Goal: Task Accomplishment & Management: Complete application form

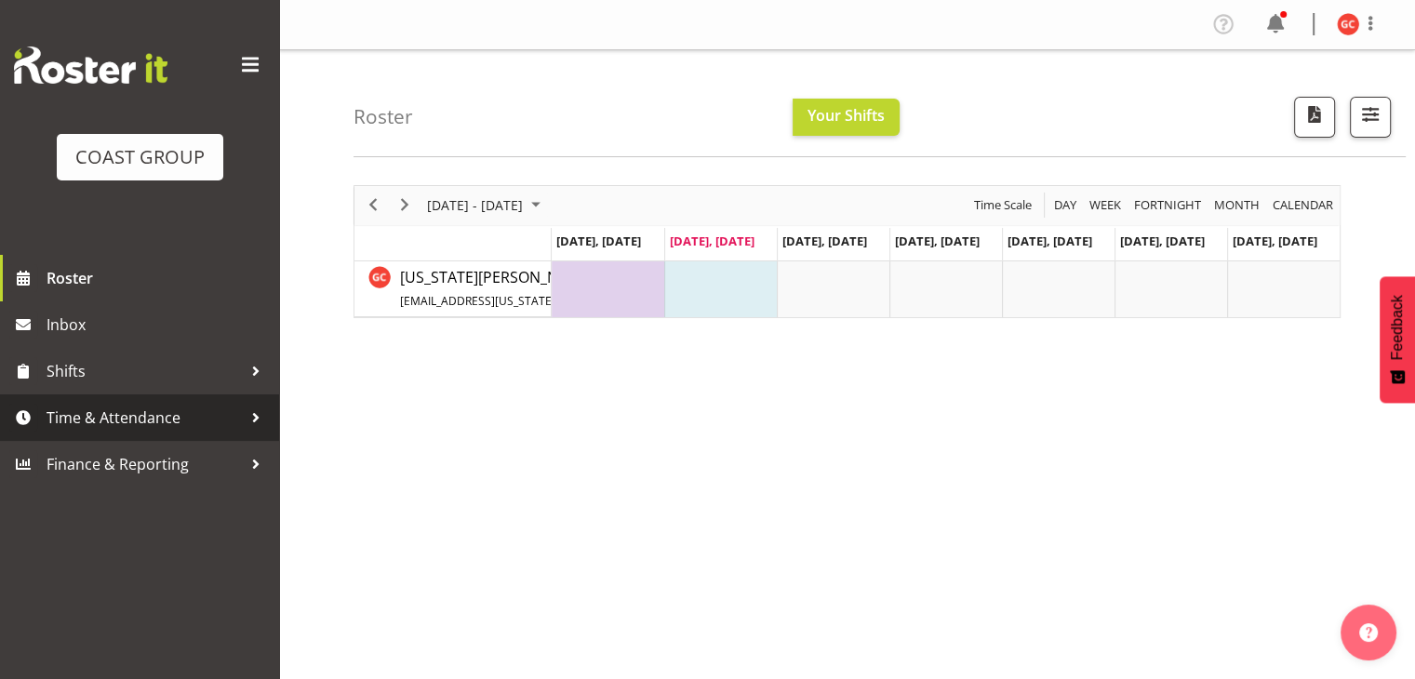
click at [223, 413] on span "Time & Attendance" at bounding box center [144, 418] width 195 height 28
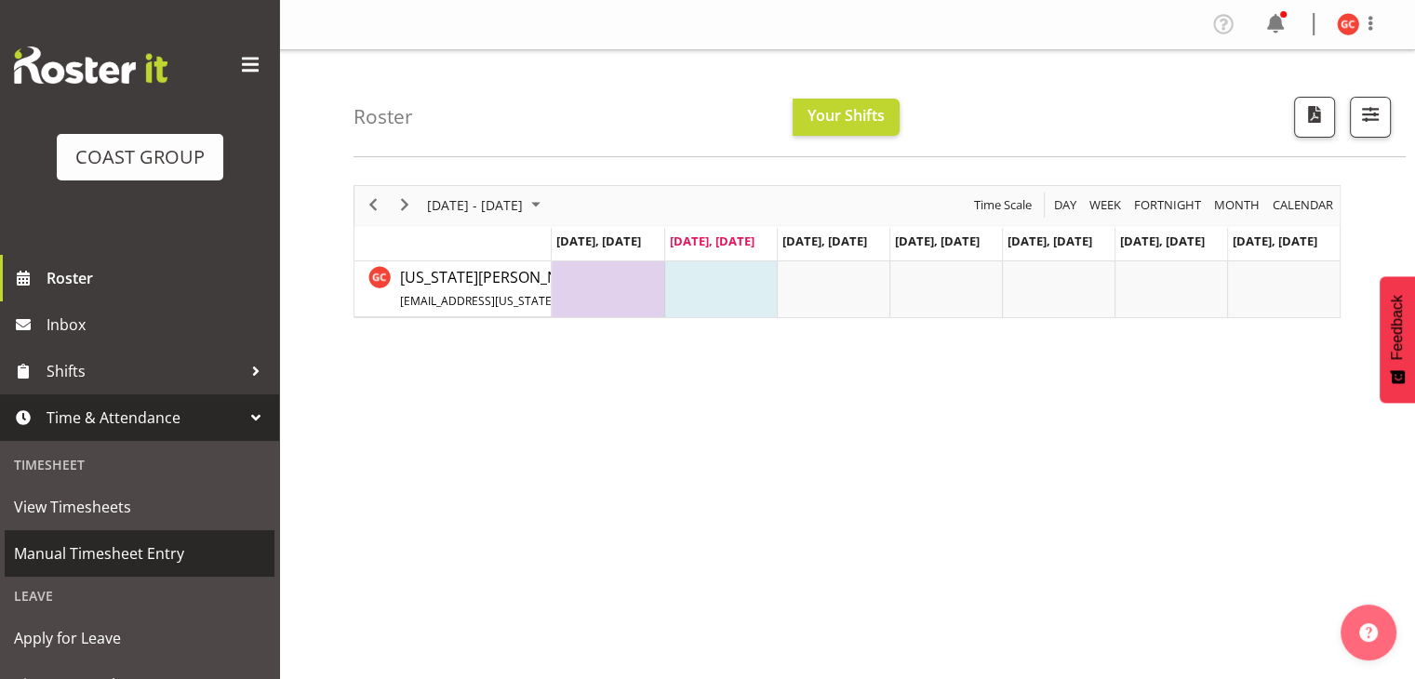
click at [158, 548] on span "Manual Timesheet Entry" at bounding box center [139, 554] width 251 height 28
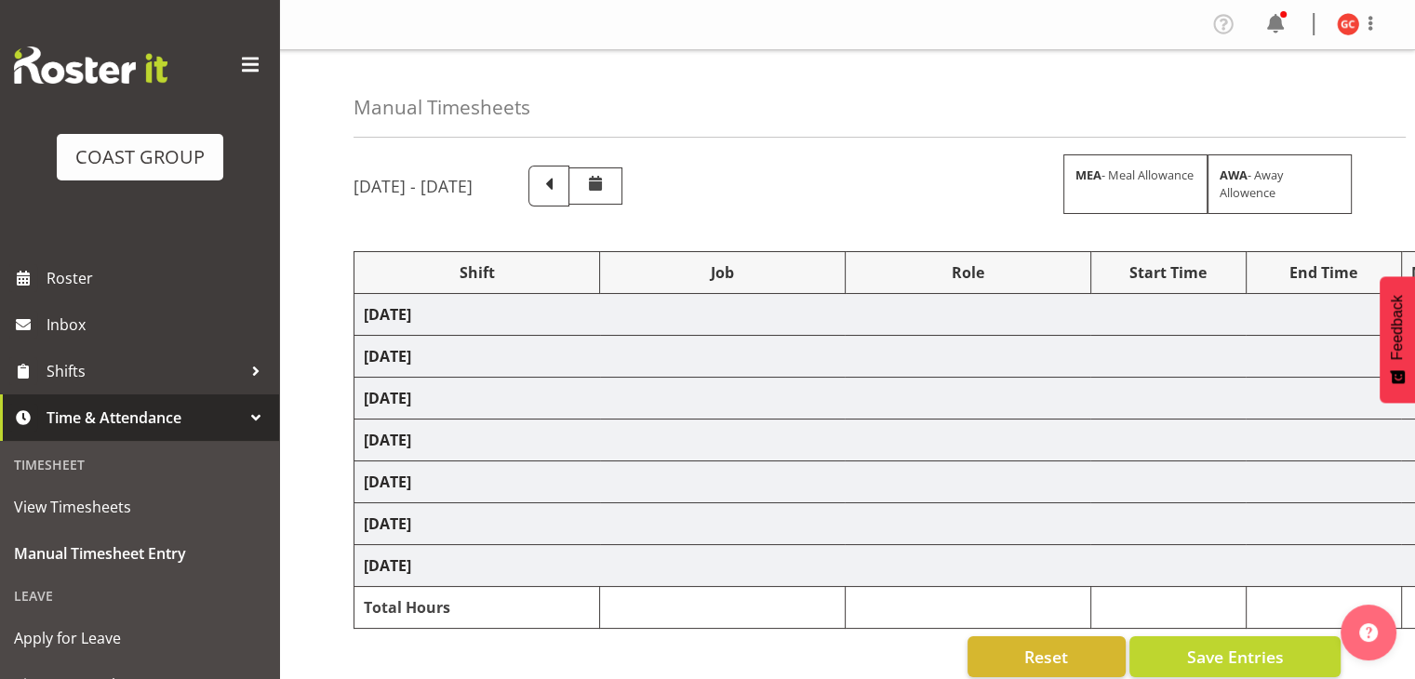
scroll to position [93, 0]
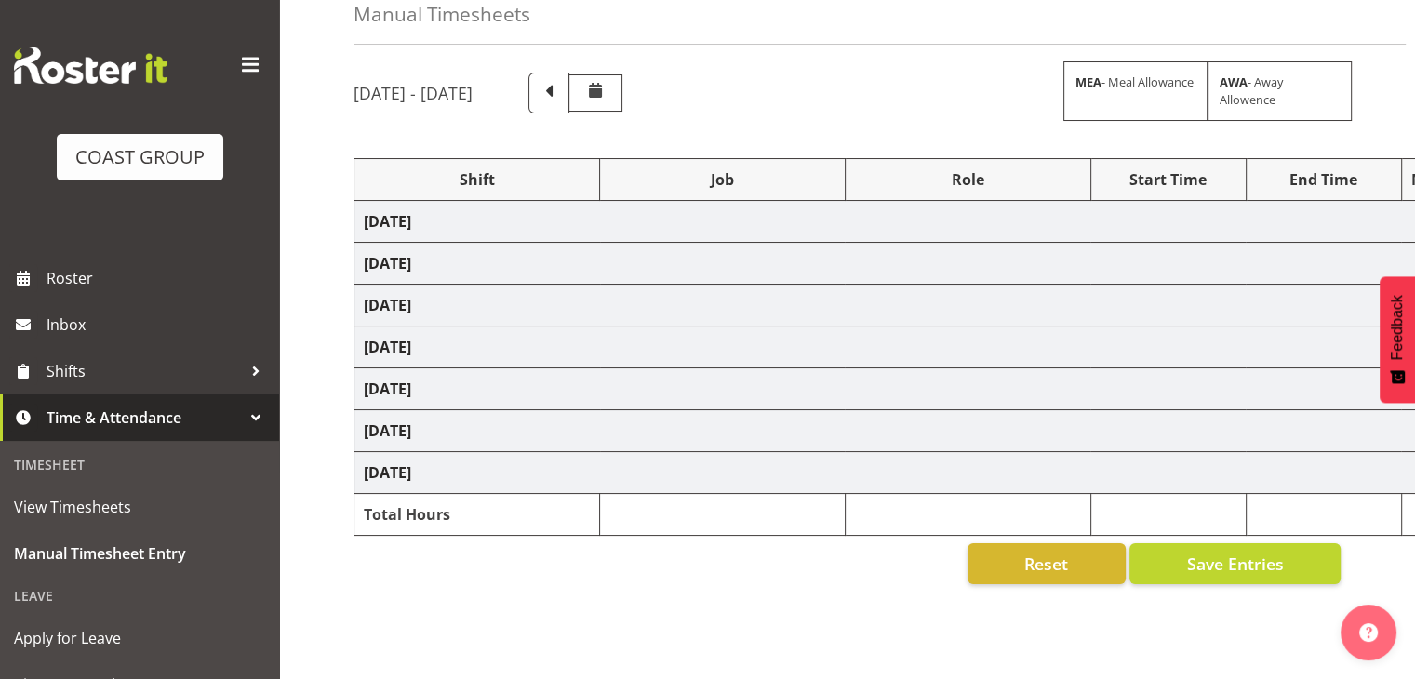
select select "1404"
select select "69"
select select "1404"
select select "9901"
select select "1404"
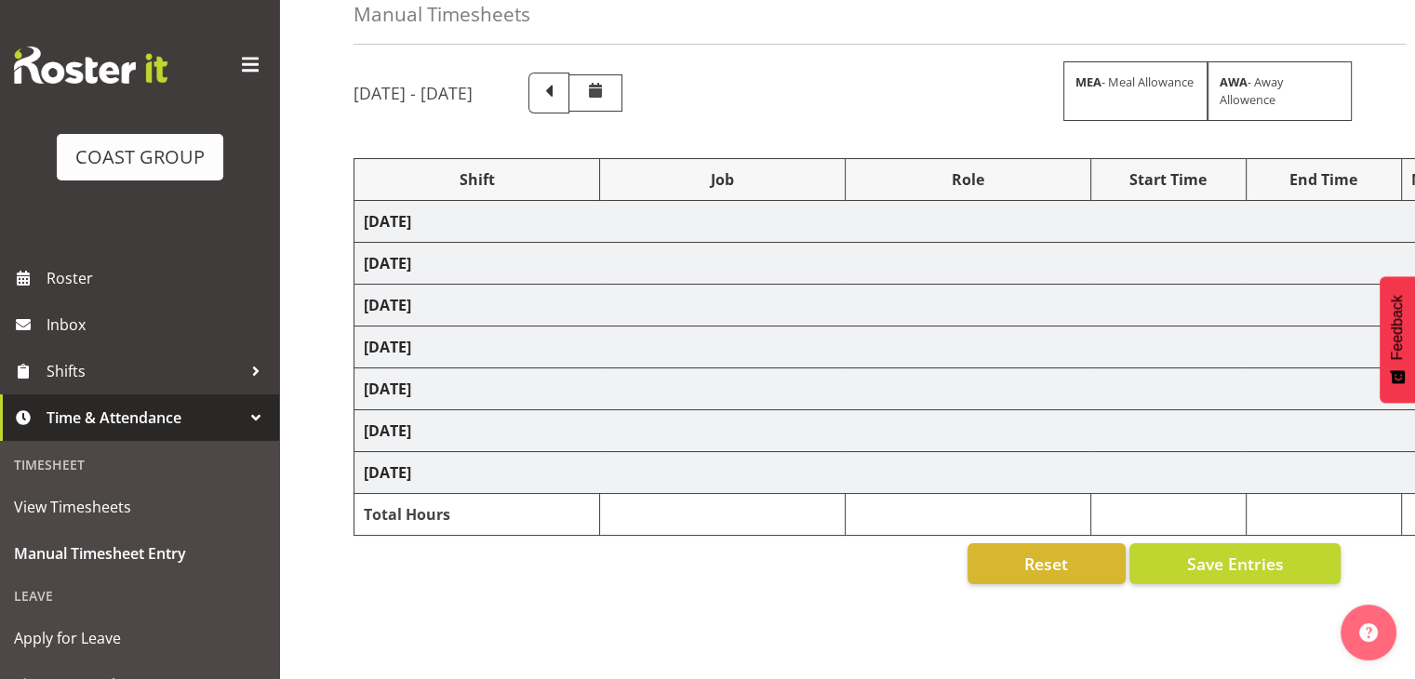
select select "10304"
select select "1404"
select select "69"
select select "1404"
select select "69"
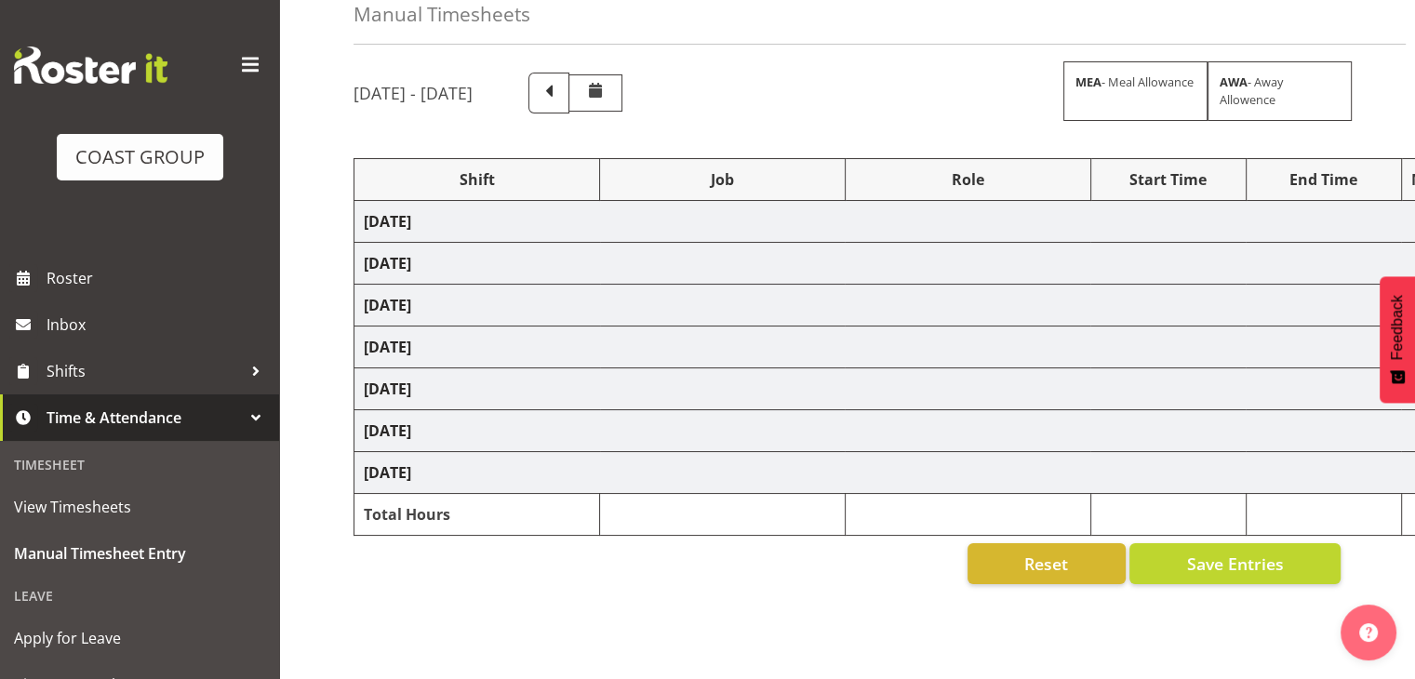
select select "1404"
select select "9198"
select select "1404"
select select "9201"
select select "1404"
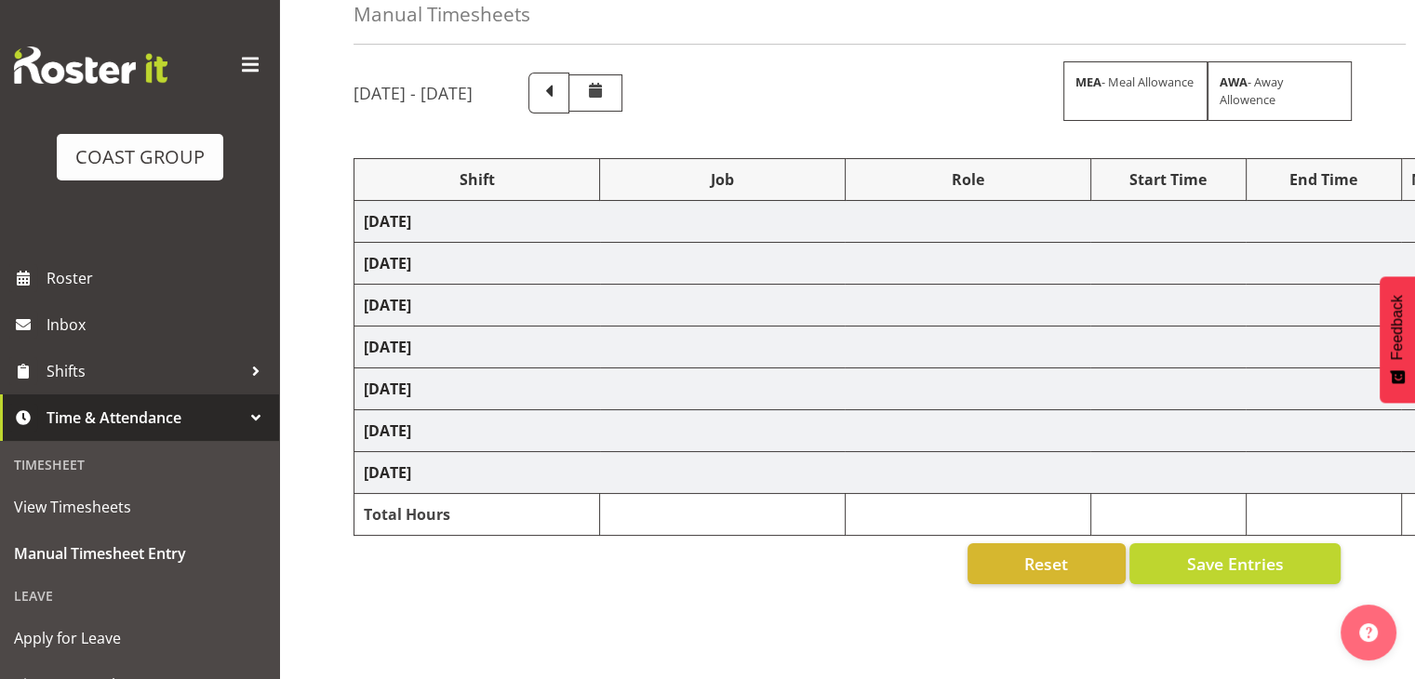
select select "9703"
select select "1404"
select select "10294"
select select "1404"
select select "69"
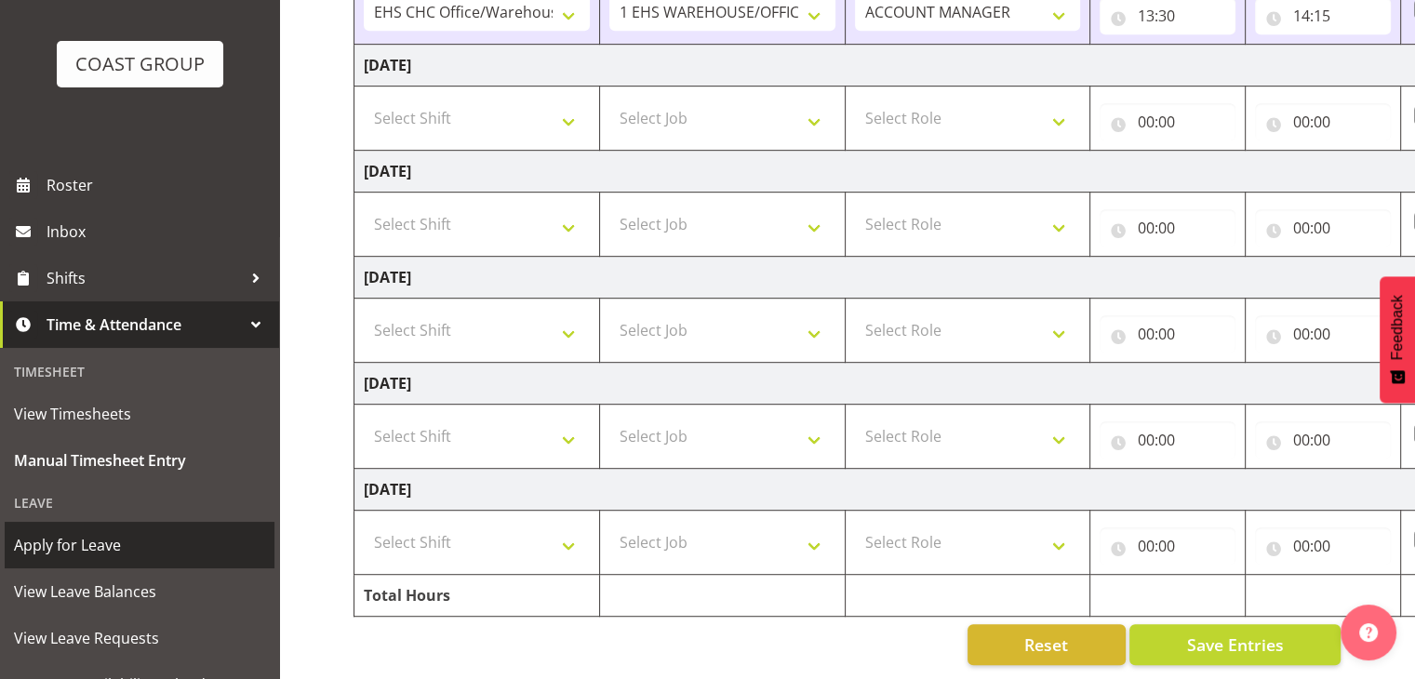
click at [115, 544] on span "Apply for Leave" at bounding box center [139, 545] width 251 height 28
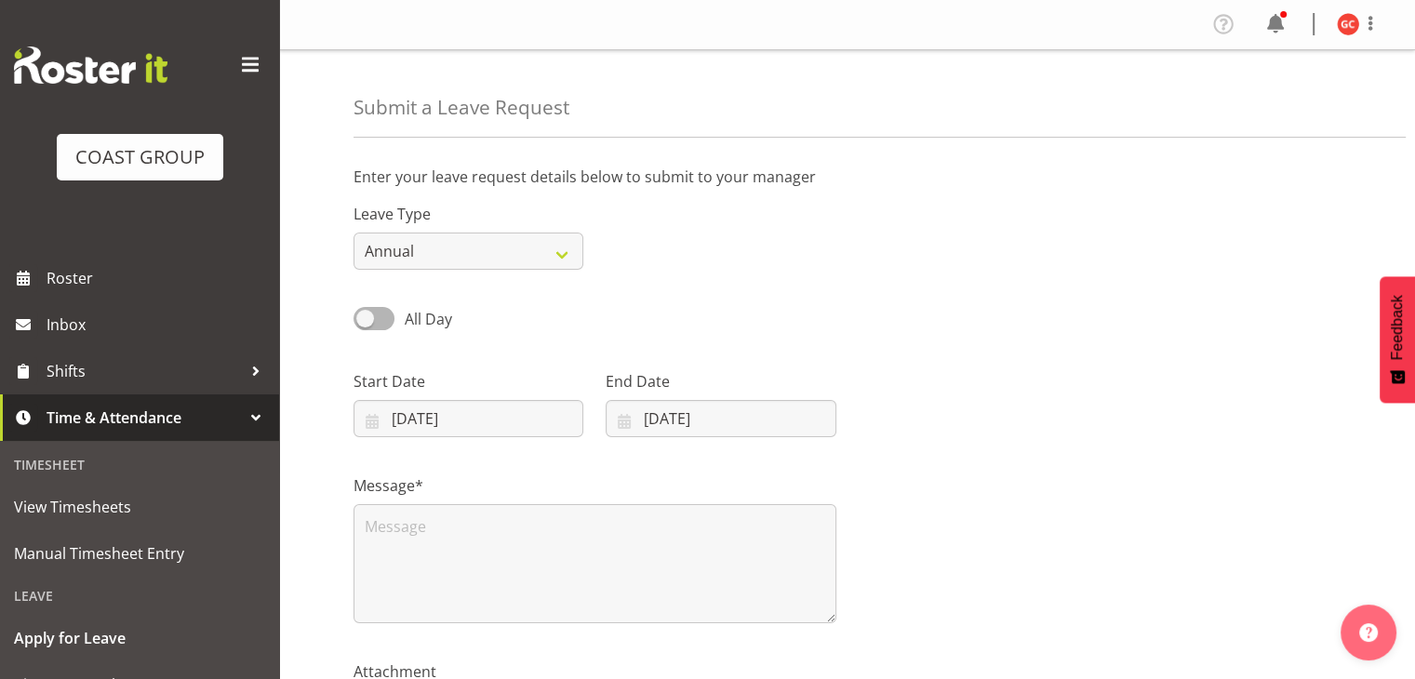
click at [880, 397] on div at bounding box center [1099, 396] width 505 height 104
click at [462, 254] on select "Annual Sick Leave Without Pay Bereavement Domestic Violence Parental Jury Servi…" at bounding box center [468, 251] width 230 height 37
select select "Sick"
click at [353, 233] on select "Annual Sick Leave Without Pay Bereavement Domestic Violence Parental Jury Servi…" at bounding box center [468, 251] width 230 height 37
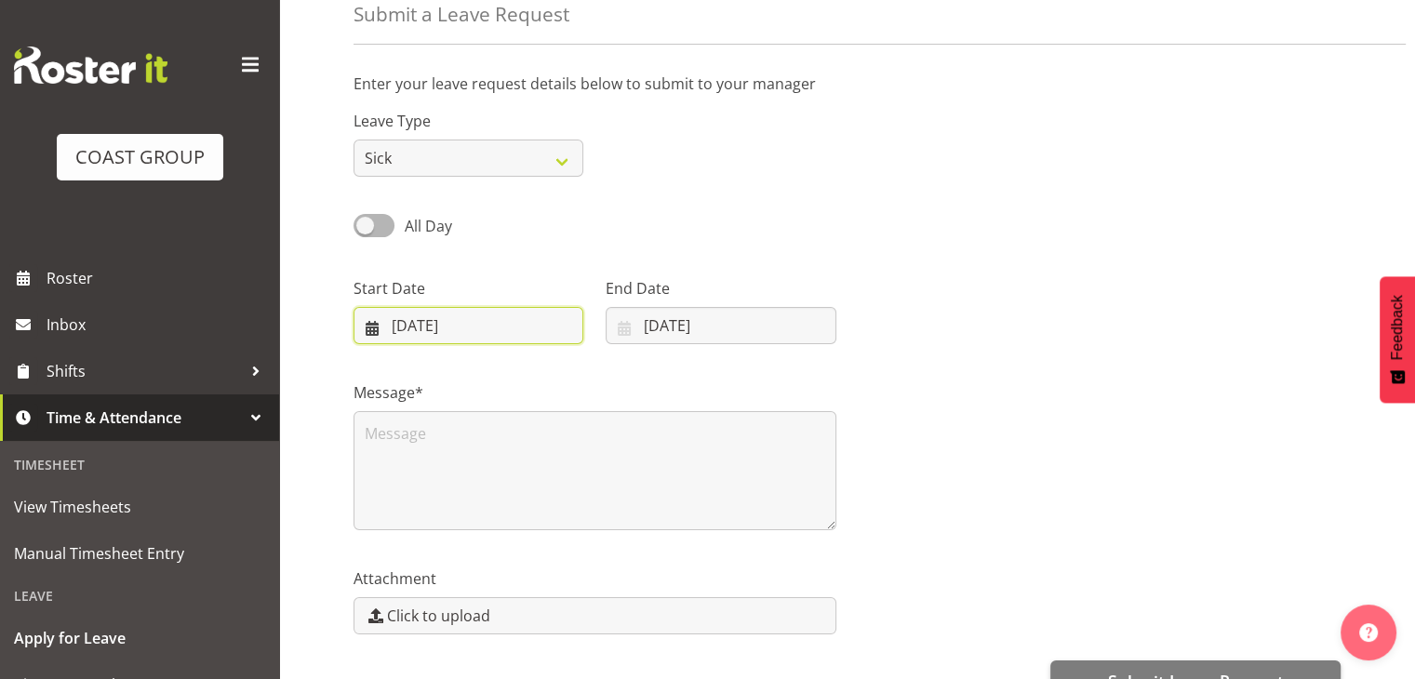
click at [475, 338] on input "23/09/2025" at bounding box center [468, 325] width 230 height 37
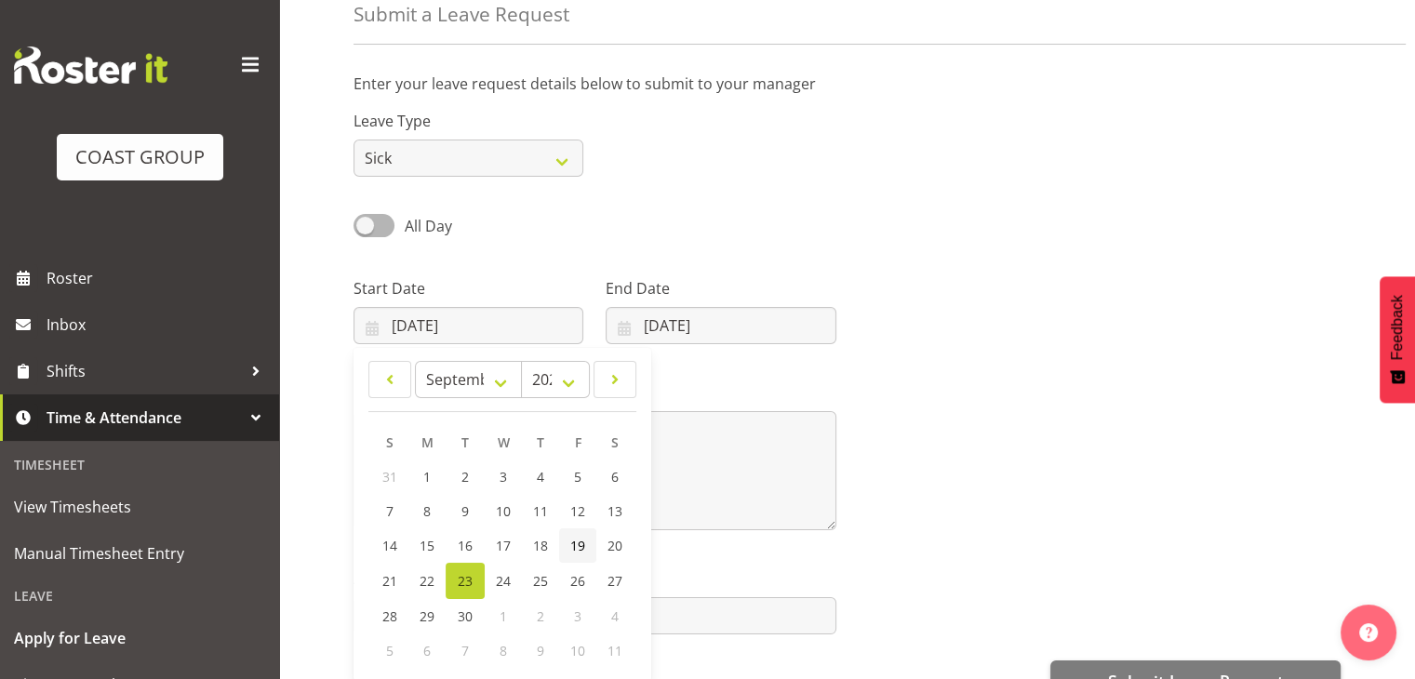
click at [576, 554] on span "19" at bounding box center [577, 546] width 15 height 18
type input "19/09/2025"
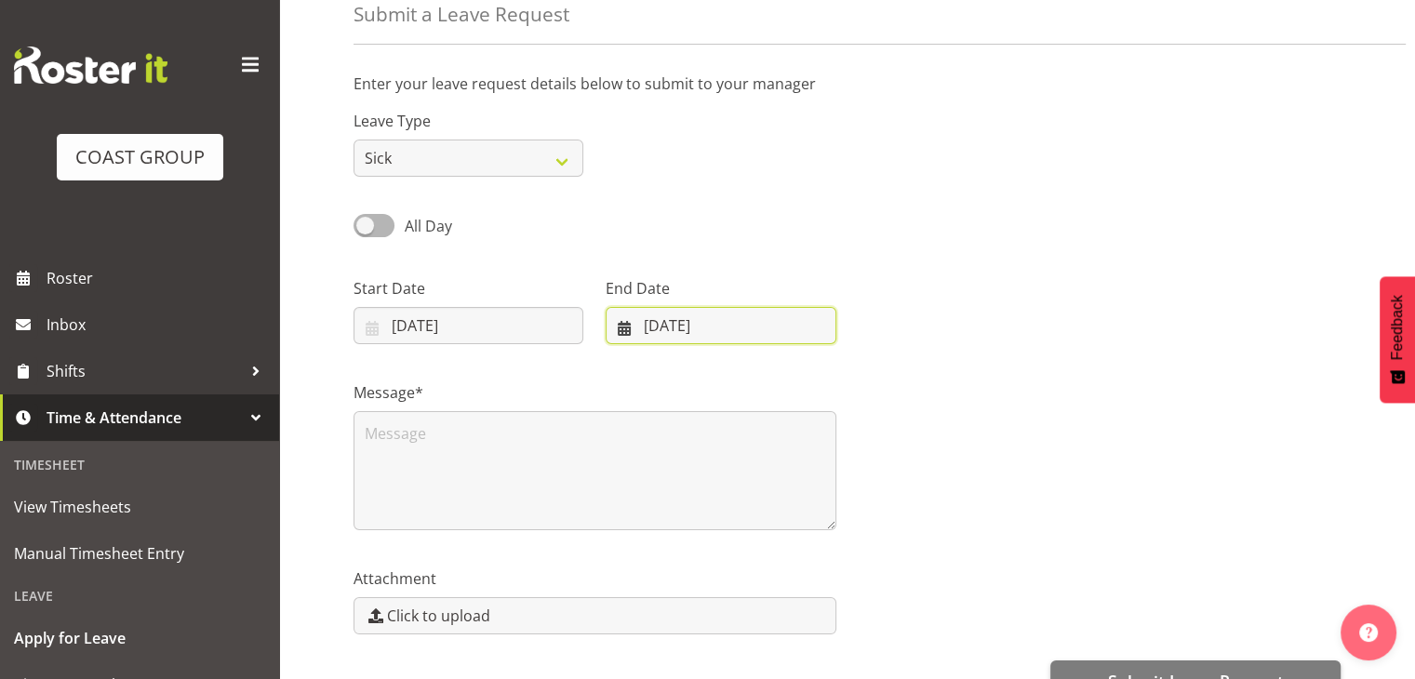
click at [743, 325] on input "[DATE]" at bounding box center [721, 325] width 230 height 37
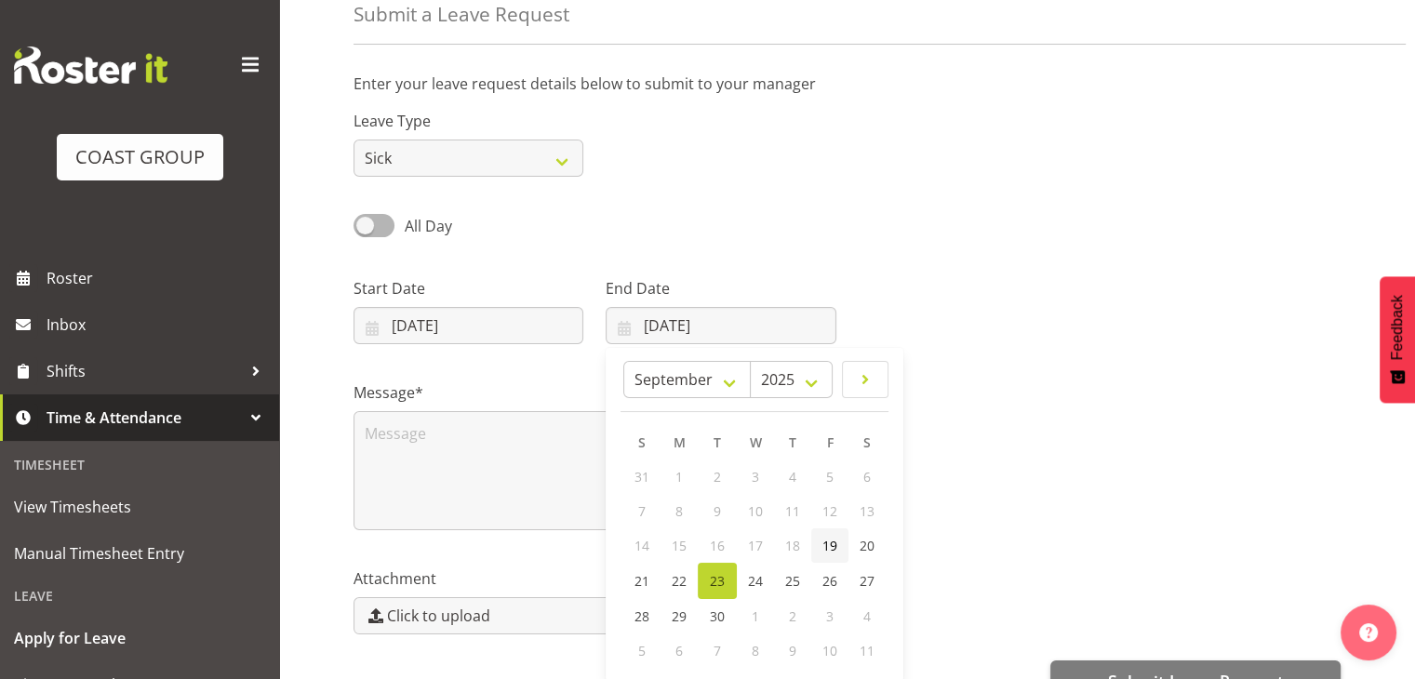
click at [824, 554] on span "19" at bounding box center [829, 546] width 15 height 18
type input "19/09/2025"
click at [841, 393] on div "Message*" at bounding box center [594, 448] width 505 height 186
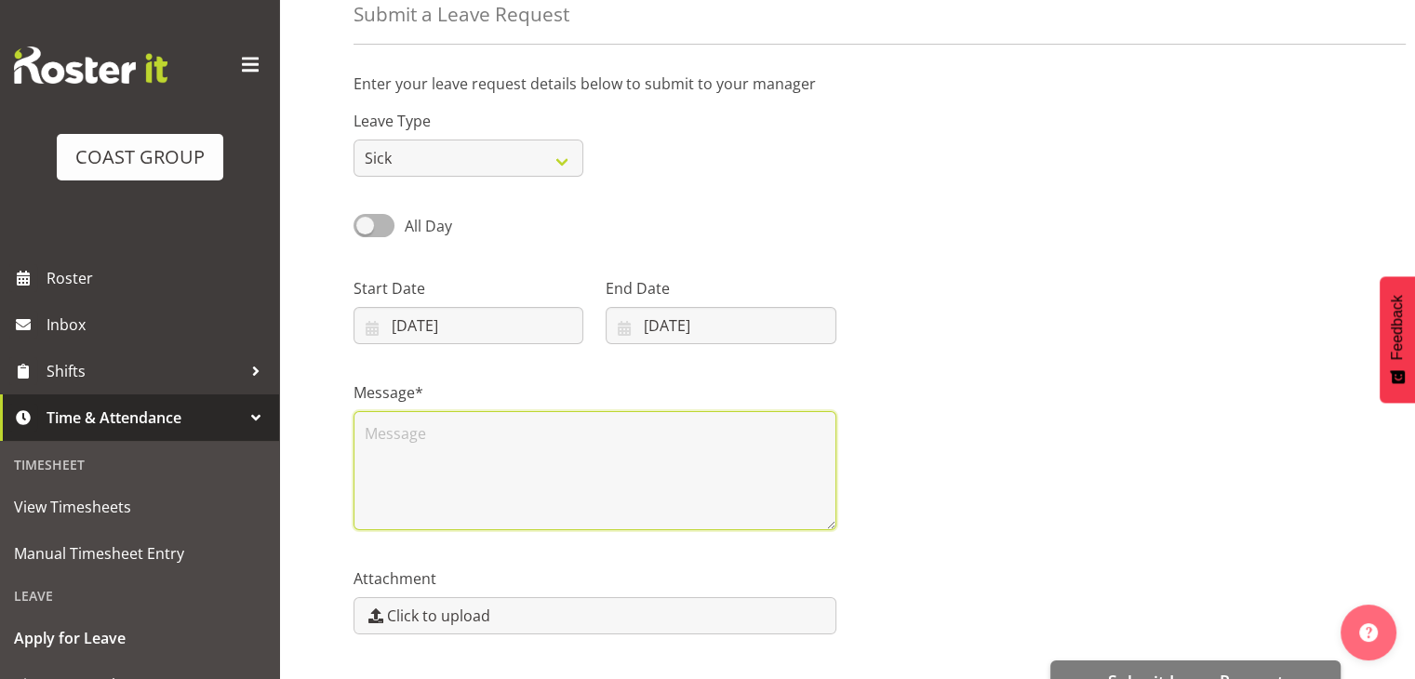
click at [592, 454] on textarea at bounding box center [594, 470] width 483 height 119
type textarea "Sick leave"
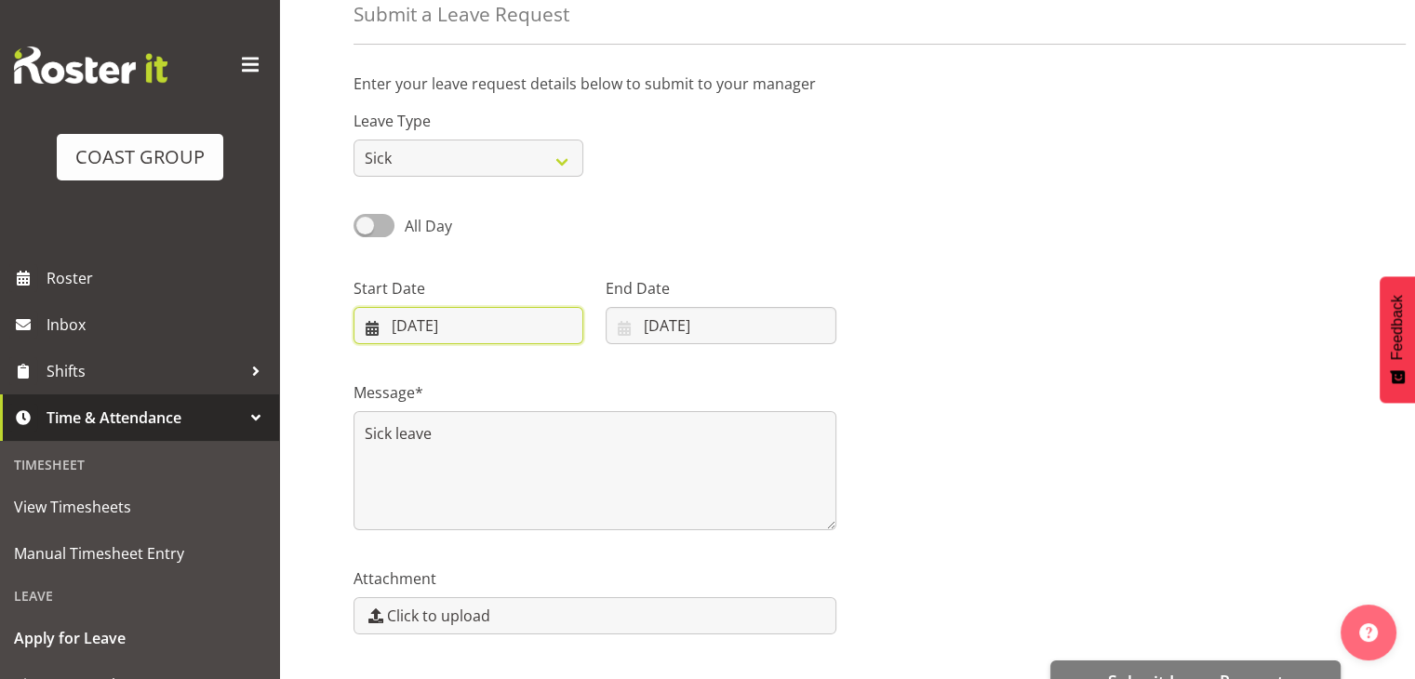
click at [552, 325] on input "19/09/2025" at bounding box center [468, 325] width 230 height 37
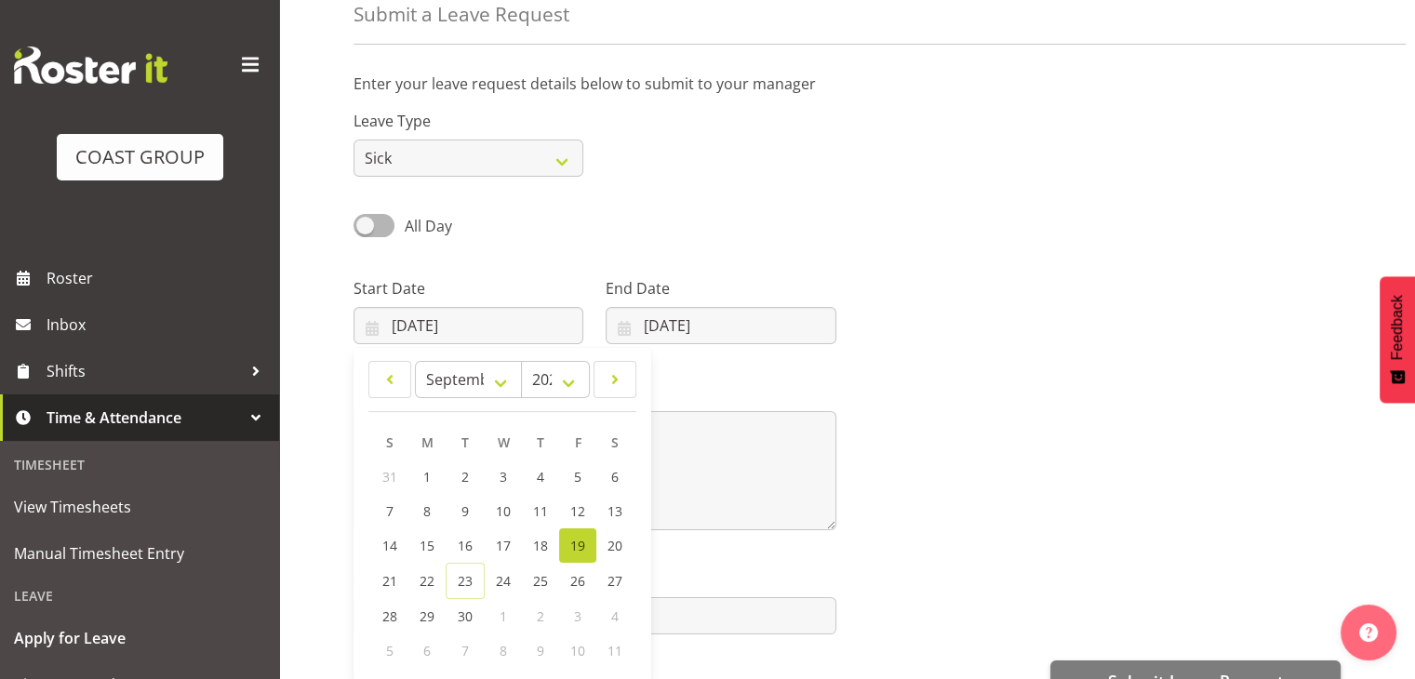
click at [868, 454] on div "Message* Sick leave" at bounding box center [846, 448] width 1009 height 186
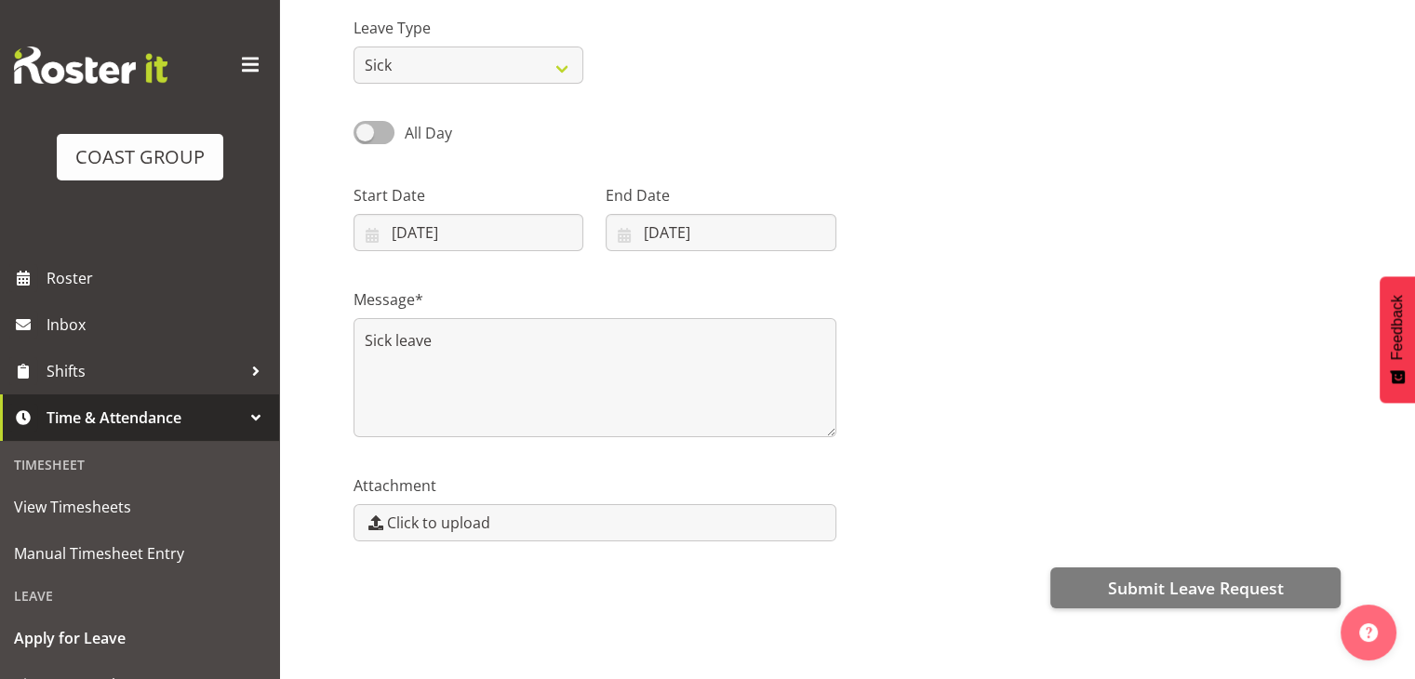
scroll to position [231, 0]
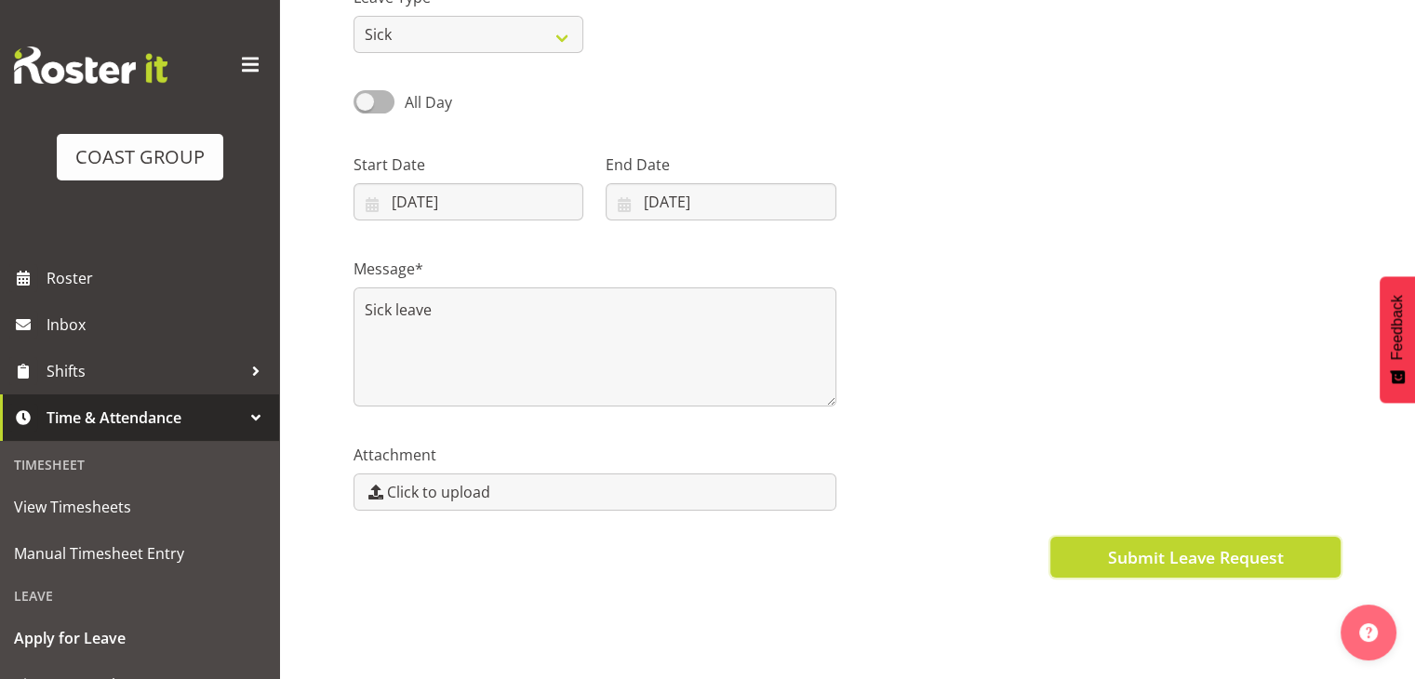
click at [1169, 545] on span "Submit Leave Request" at bounding box center [1195, 557] width 176 height 24
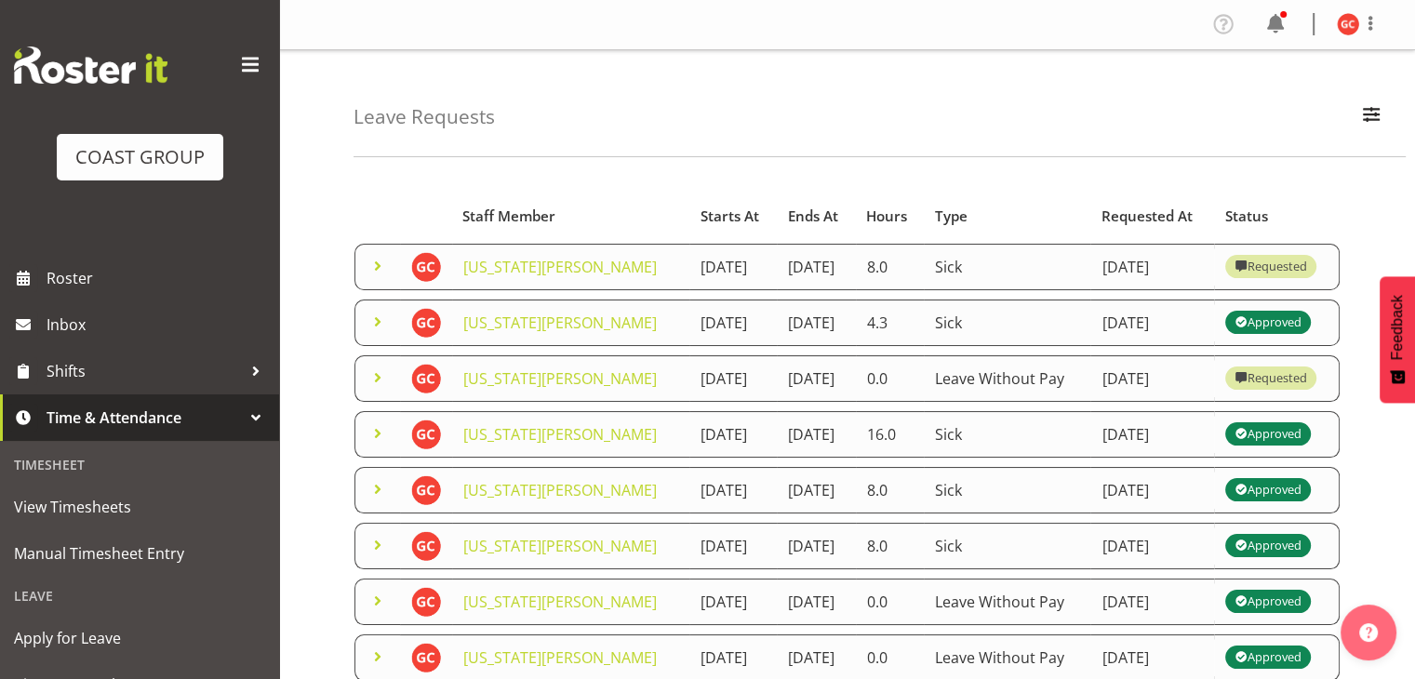
scroll to position [93, 0]
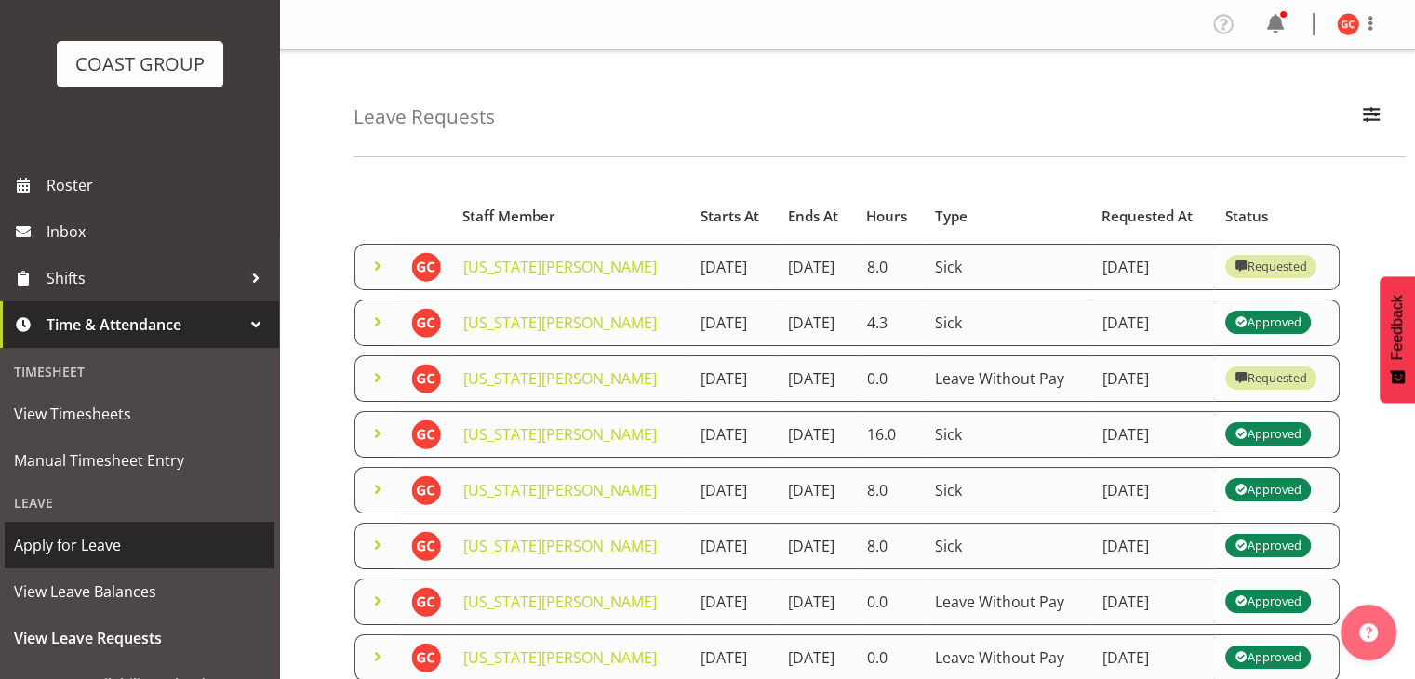
click at [97, 543] on span "Apply for Leave" at bounding box center [139, 545] width 251 height 28
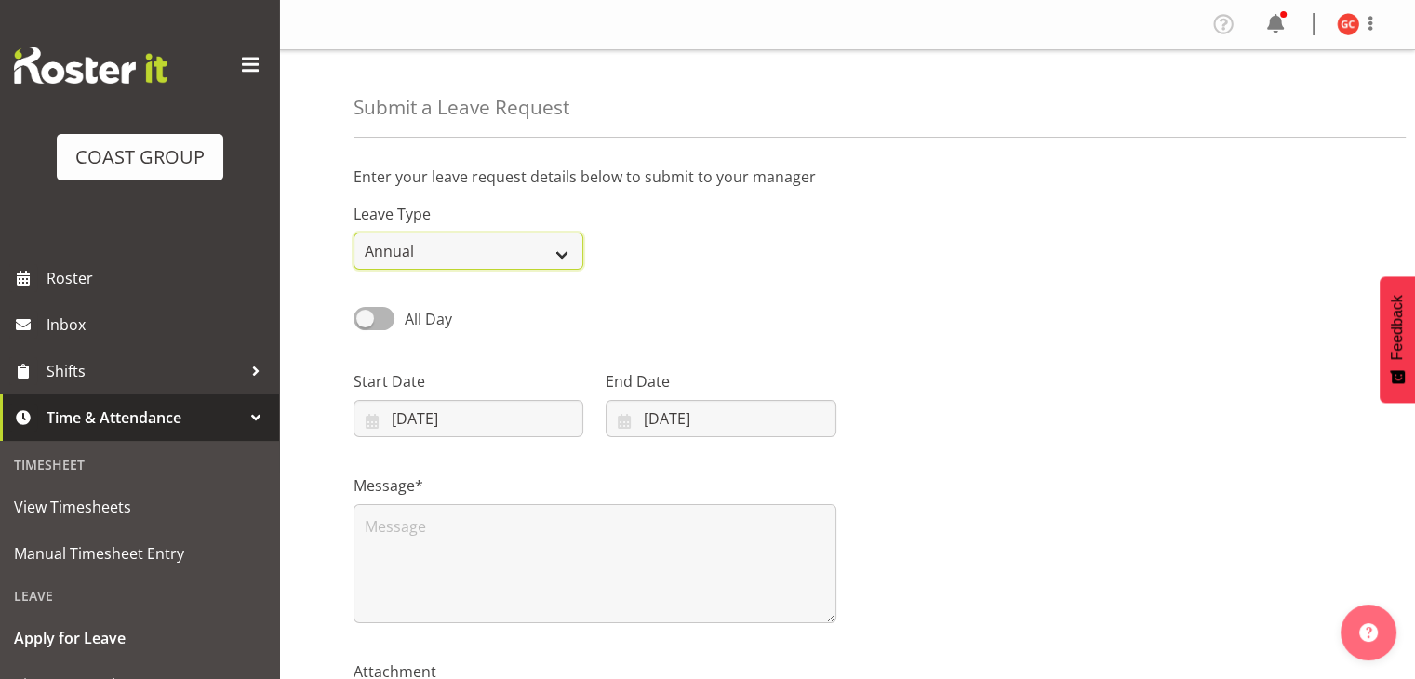
click at [477, 250] on select "Annual Sick Leave Without Pay Bereavement Domestic Violence Parental Jury Servi…" at bounding box center [468, 251] width 230 height 37
select select "Sick"
click at [353, 233] on select "Annual Sick Leave Without Pay Bereavement Domestic Violence Parental Jury Servi…" at bounding box center [468, 251] width 230 height 37
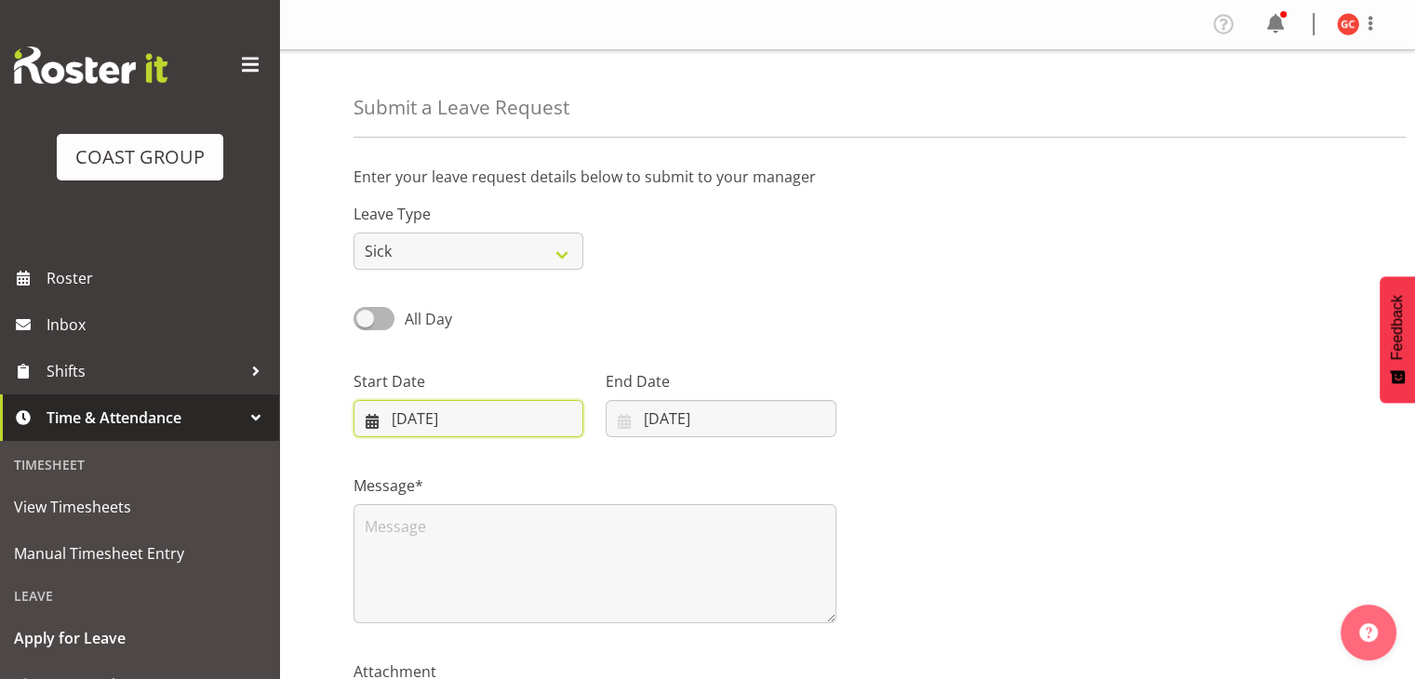
click at [458, 425] on input "[DATE]" at bounding box center [468, 418] width 230 height 37
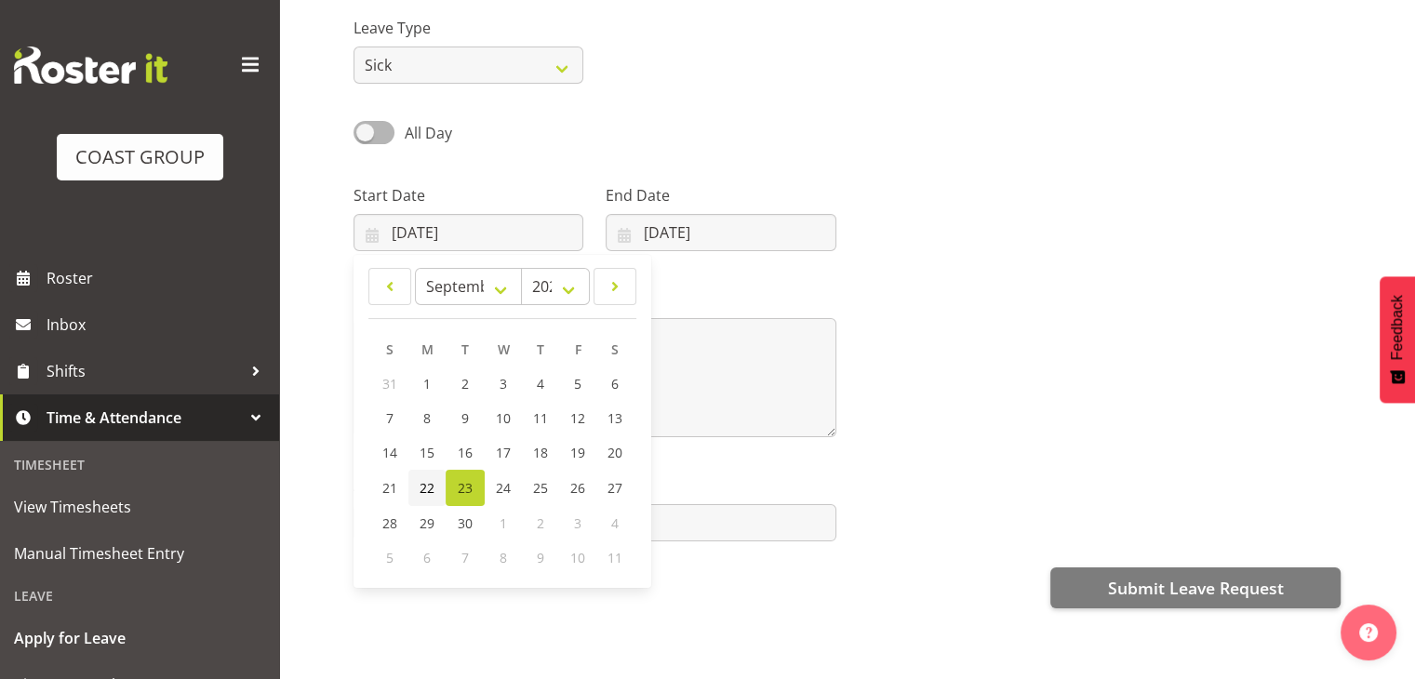
click at [420, 489] on span "22" at bounding box center [427, 488] width 15 height 18
type input "[DATE]"
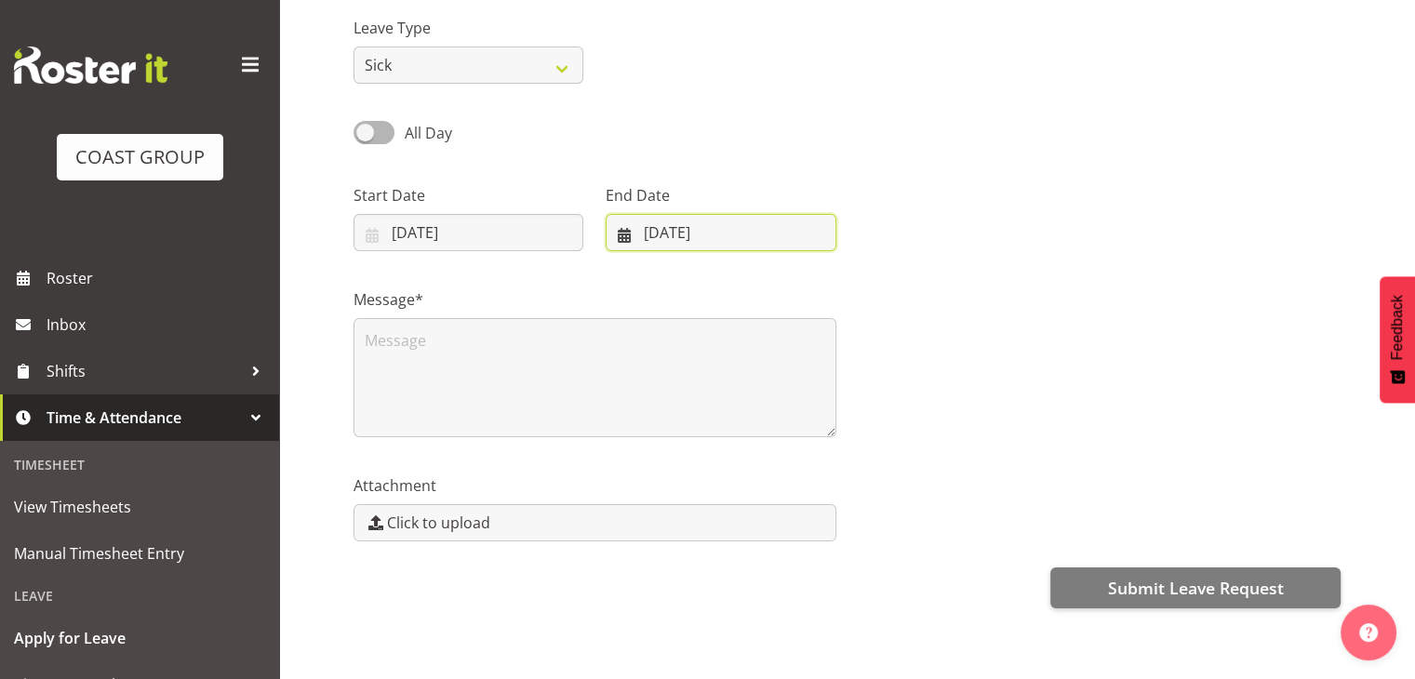
click at [694, 227] on input "[DATE]" at bounding box center [721, 232] width 230 height 37
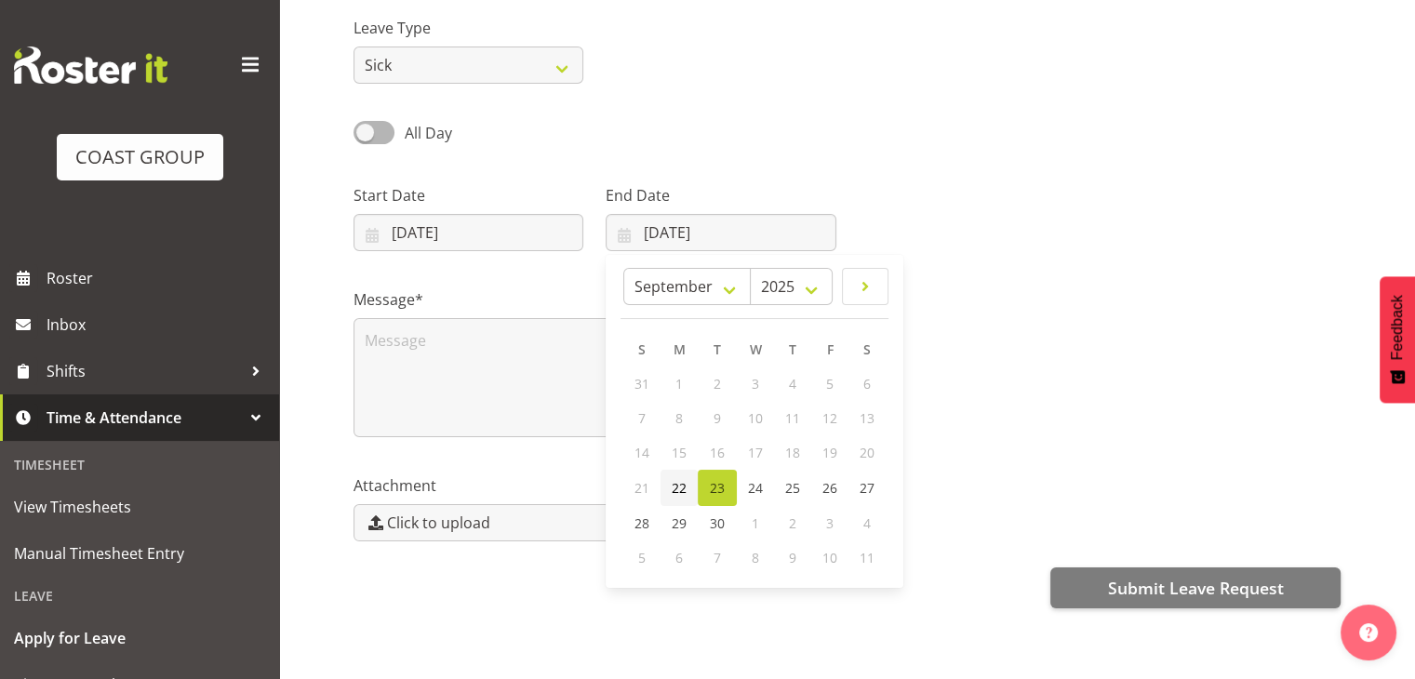
click at [670, 487] on link "22" at bounding box center [678, 488] width 37 height 36
type input "22/09/2025"
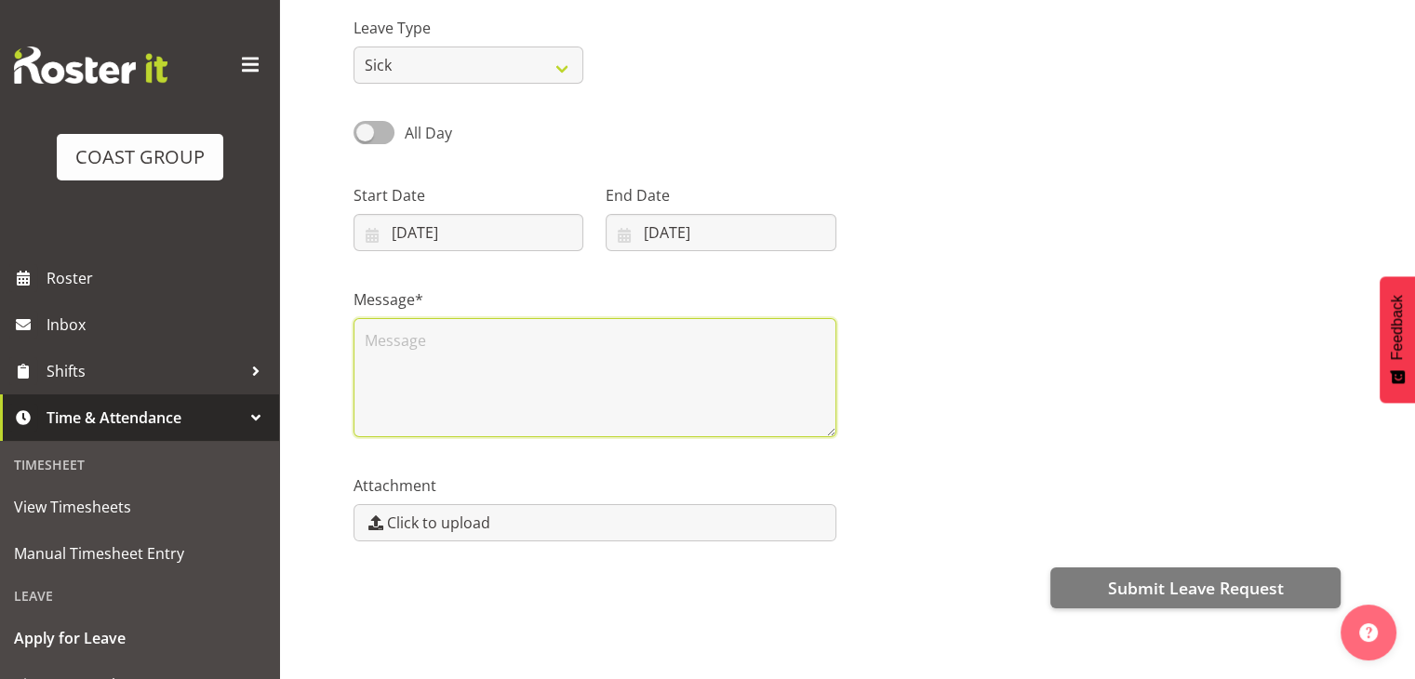
click at [610, 353] on textarea at bounding box center [594, 377] width 483 height 119
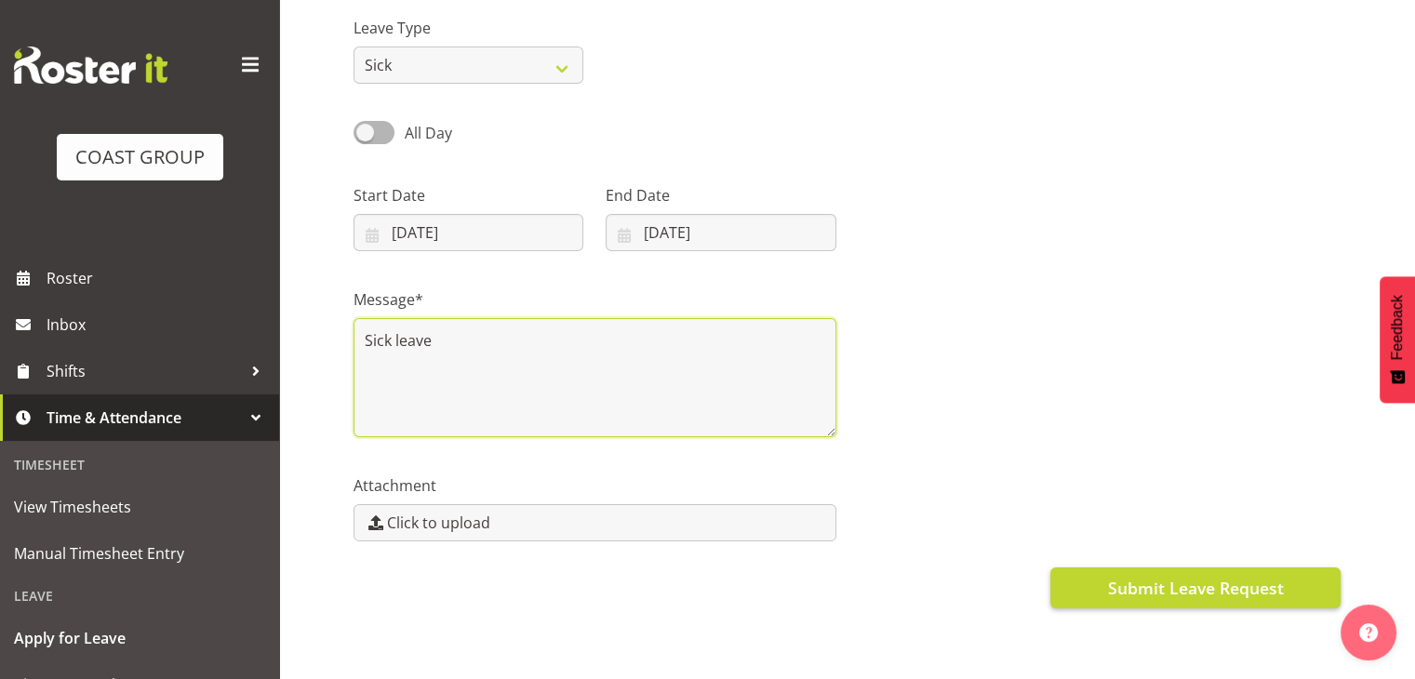
type textarea "Sick leave"
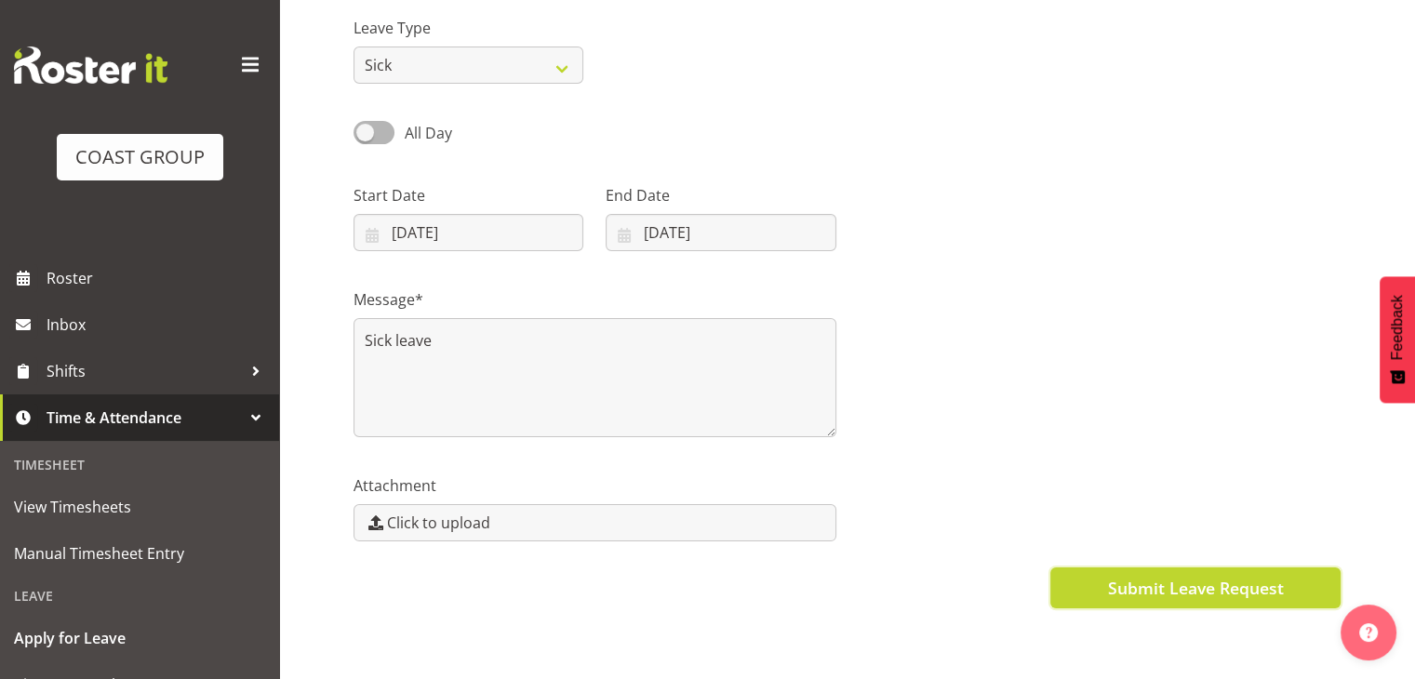
click at [1258, 583] on span "Submit Leave Request" at bounding box center [1195, 588] width 176 height 24
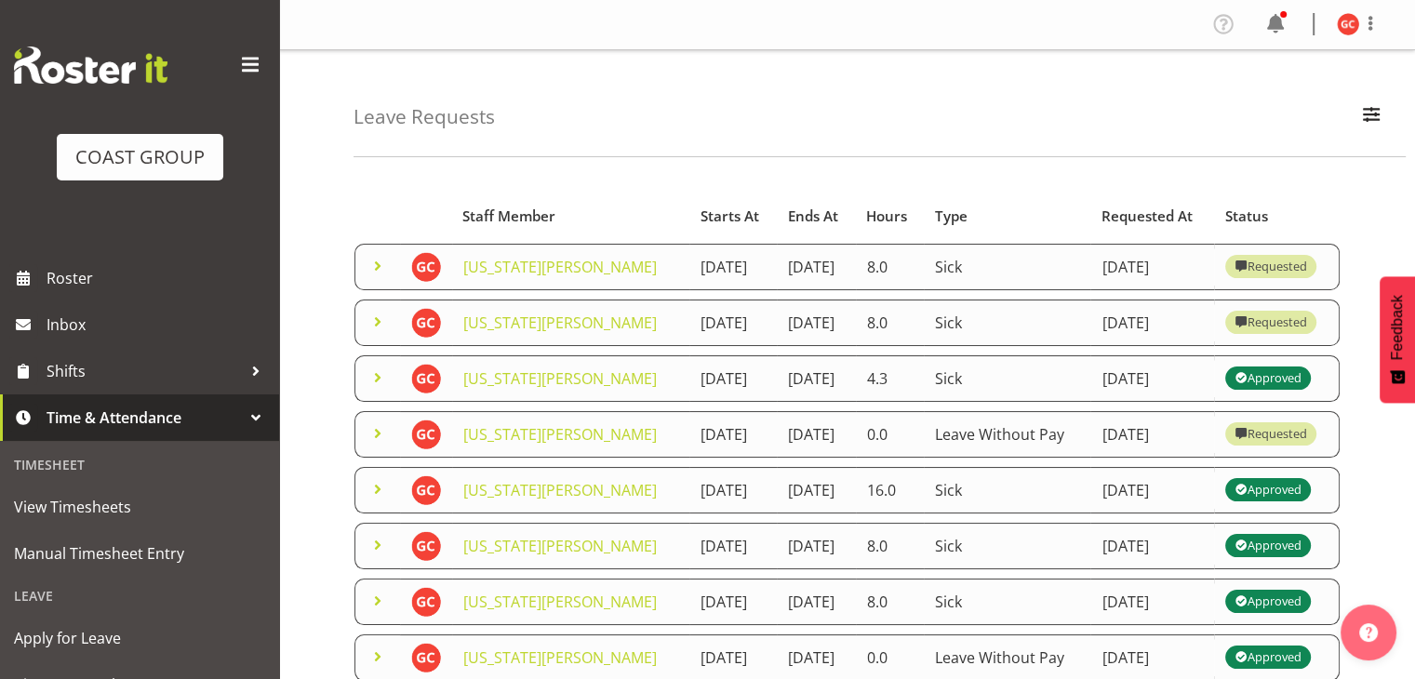
scroll to position [701, 0]
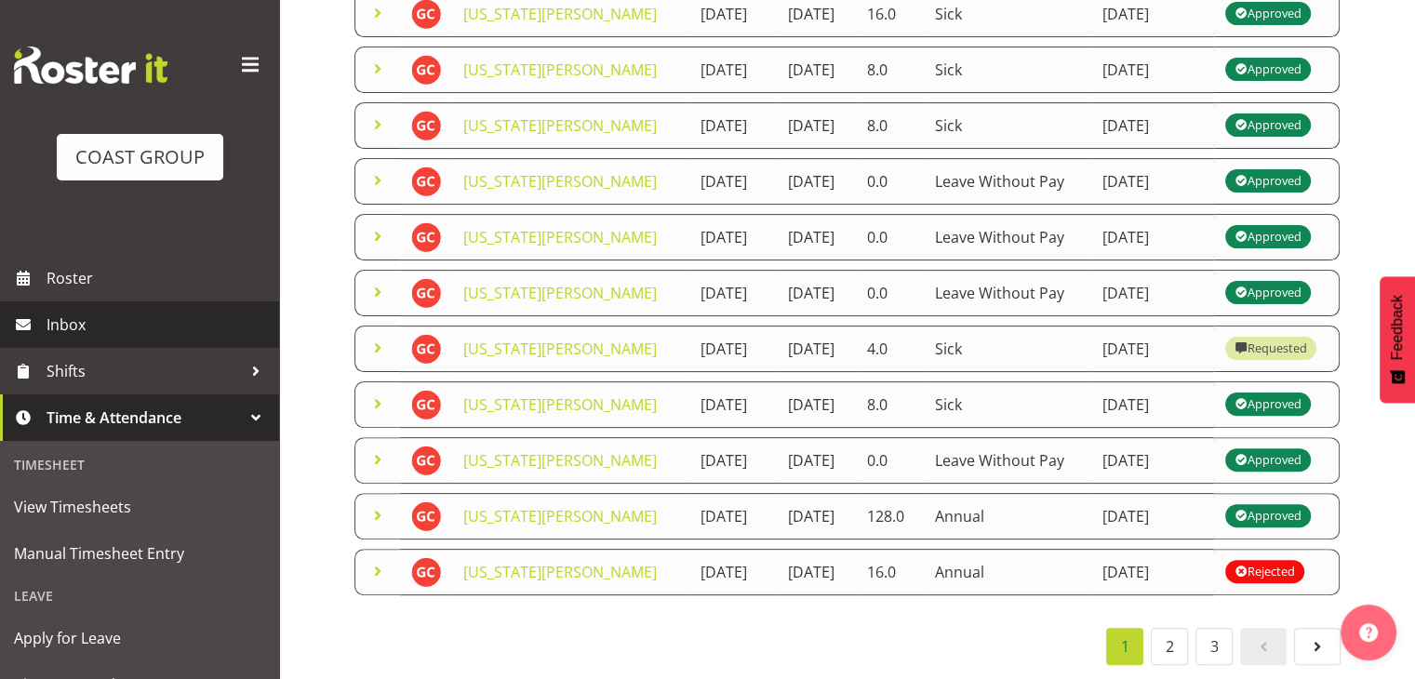
click at [121, 326] on span "Inbox" at bounding box center [158, 325] width 223 height 28
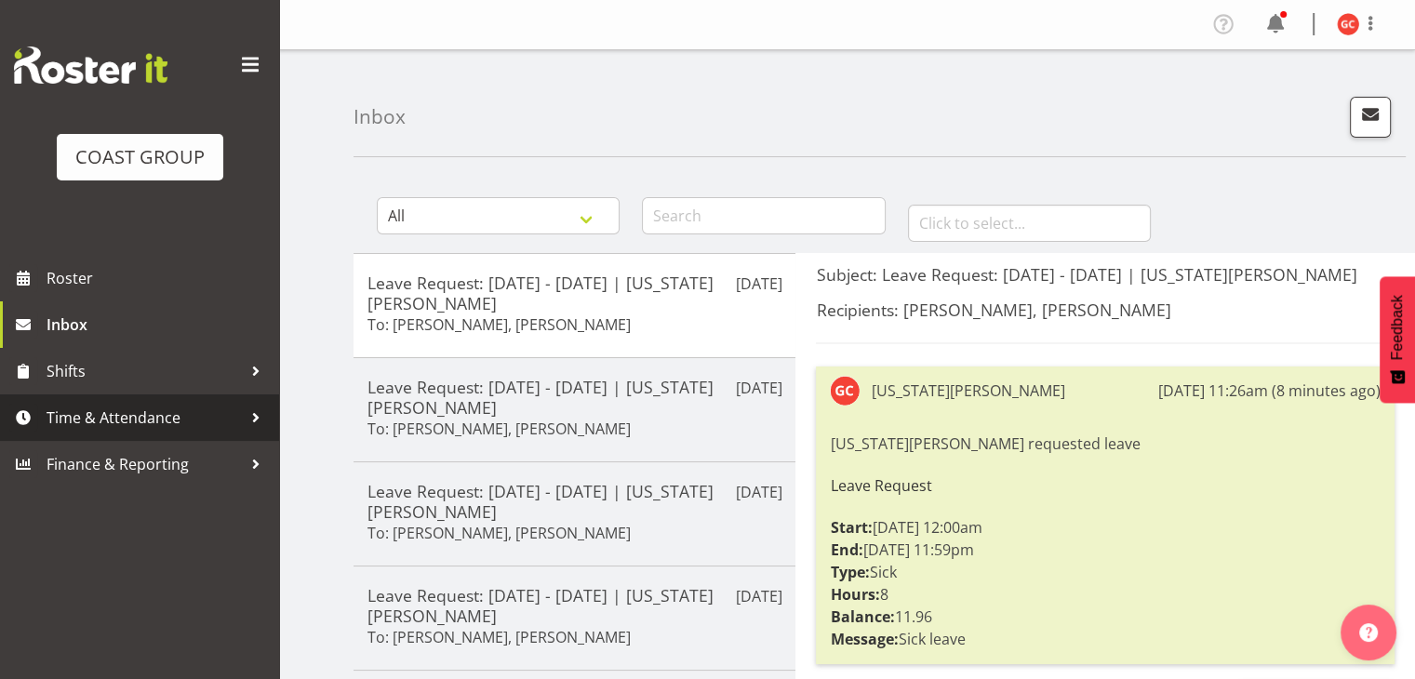
click at [123, 426] on span "Time & Attendance" at bounding box center [144, 418] width 195 height 28
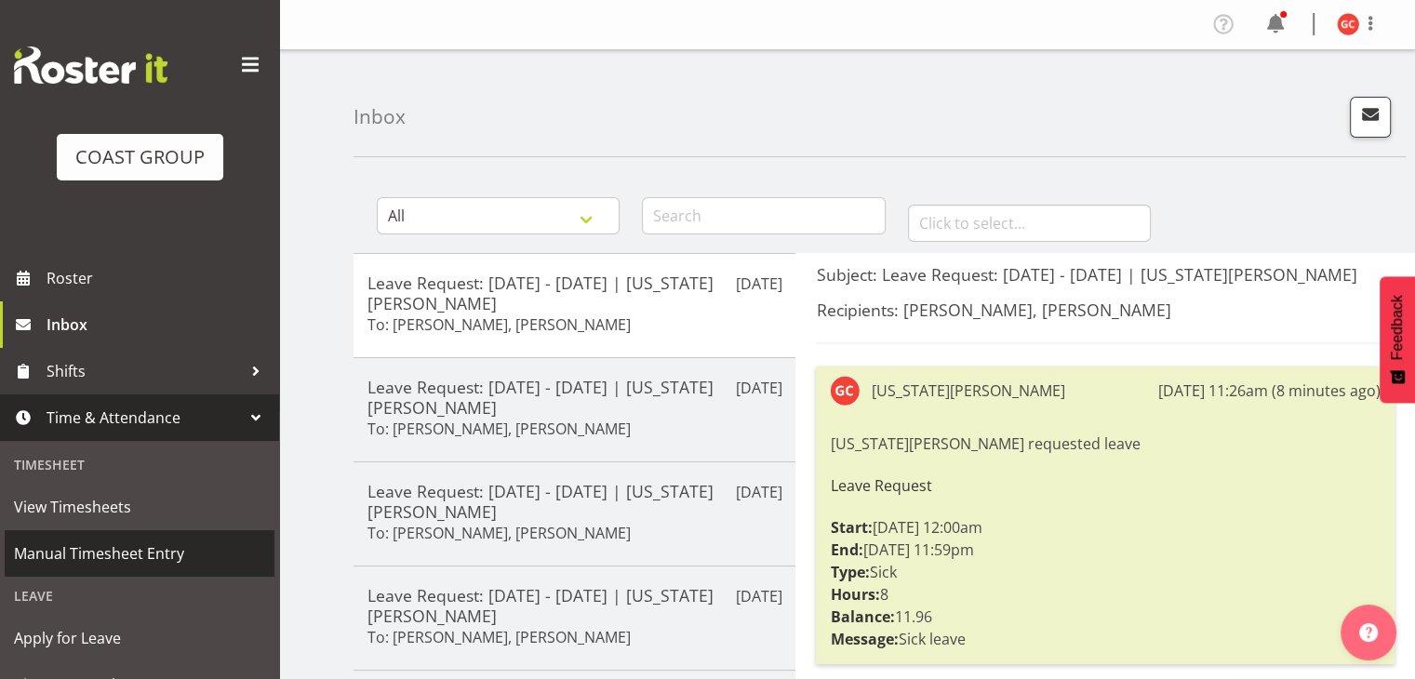
click at [119, 547] on span "Manual Timesheet Entry" at bounding box center [139, 554] width 251 height 28
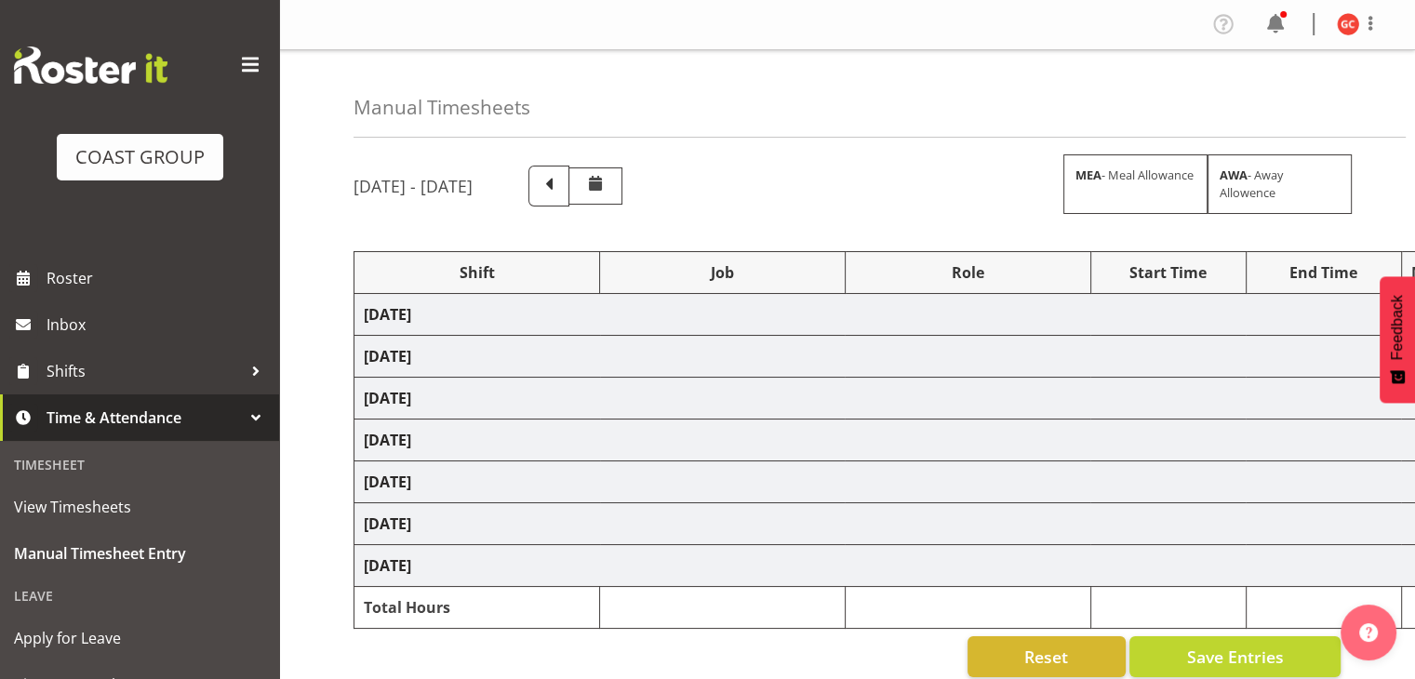
select select "1404"
select select "69"
select select "1404"
select select "9901"
select select "1404"
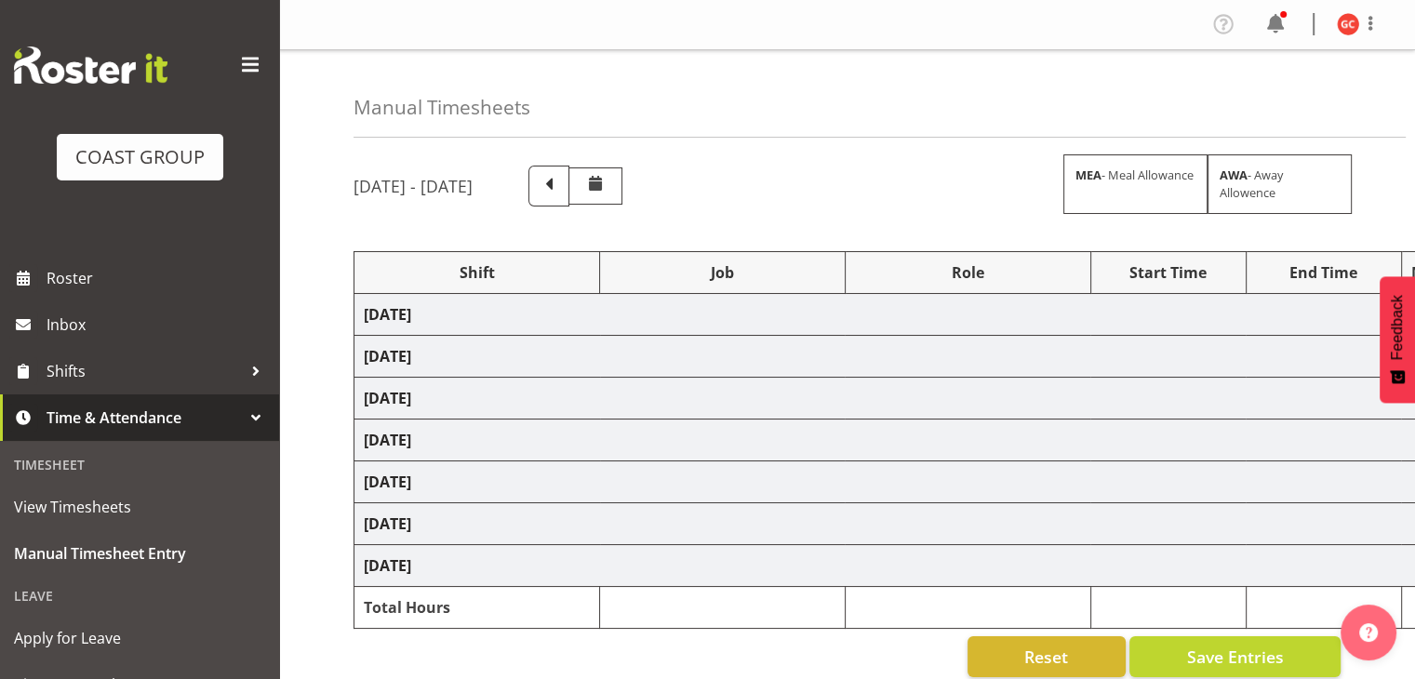
select select "10304"
select select "1404"
select select "69"
select select "1404"
select select "69"
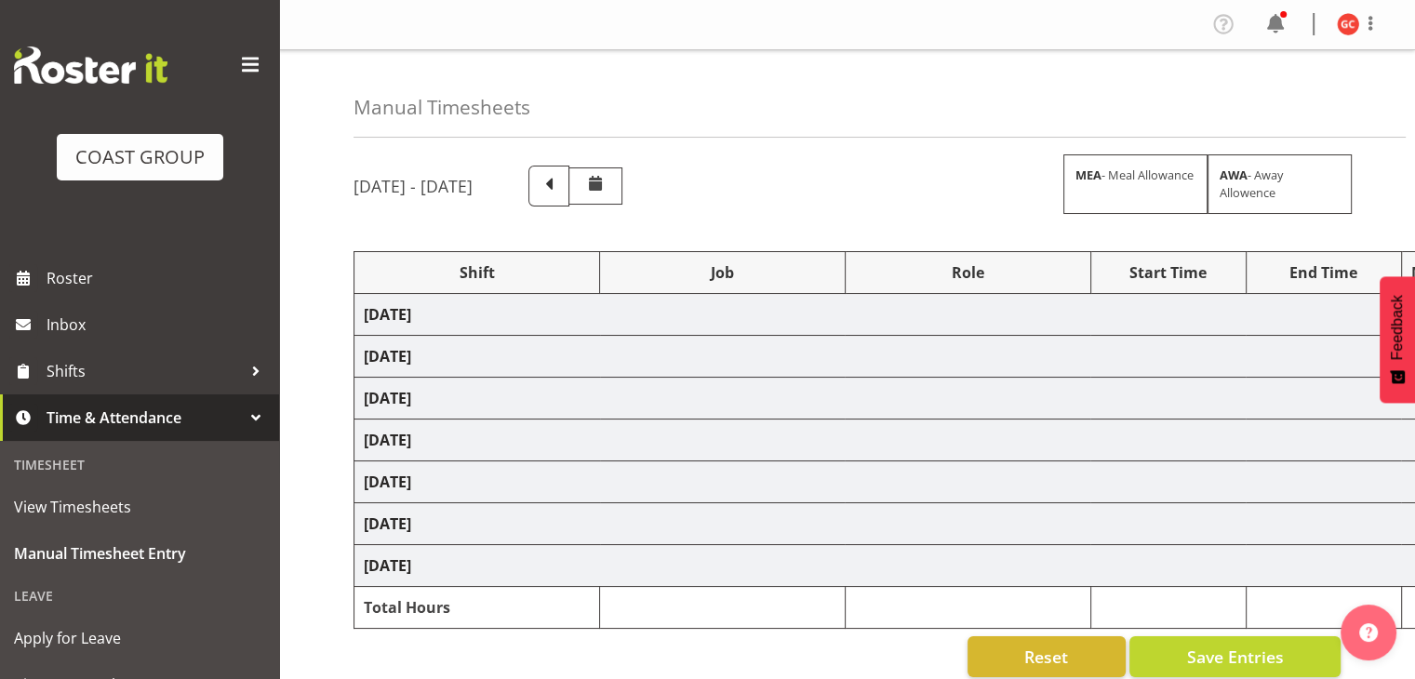
select select "1404"
select select "9198"
select select "1404"
select select "9201"
select select "1404"
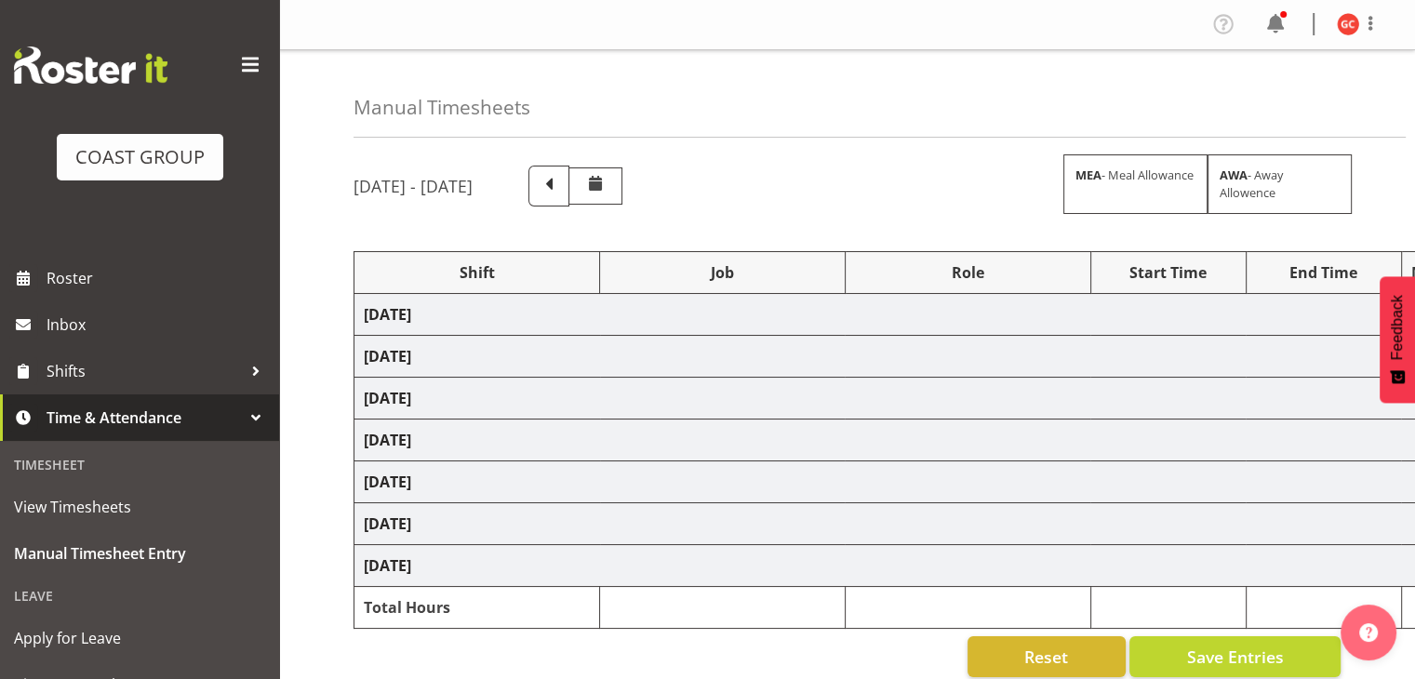
select select "9703"
select select "1404"
select select "10294"
select select "1404"
select select "69"
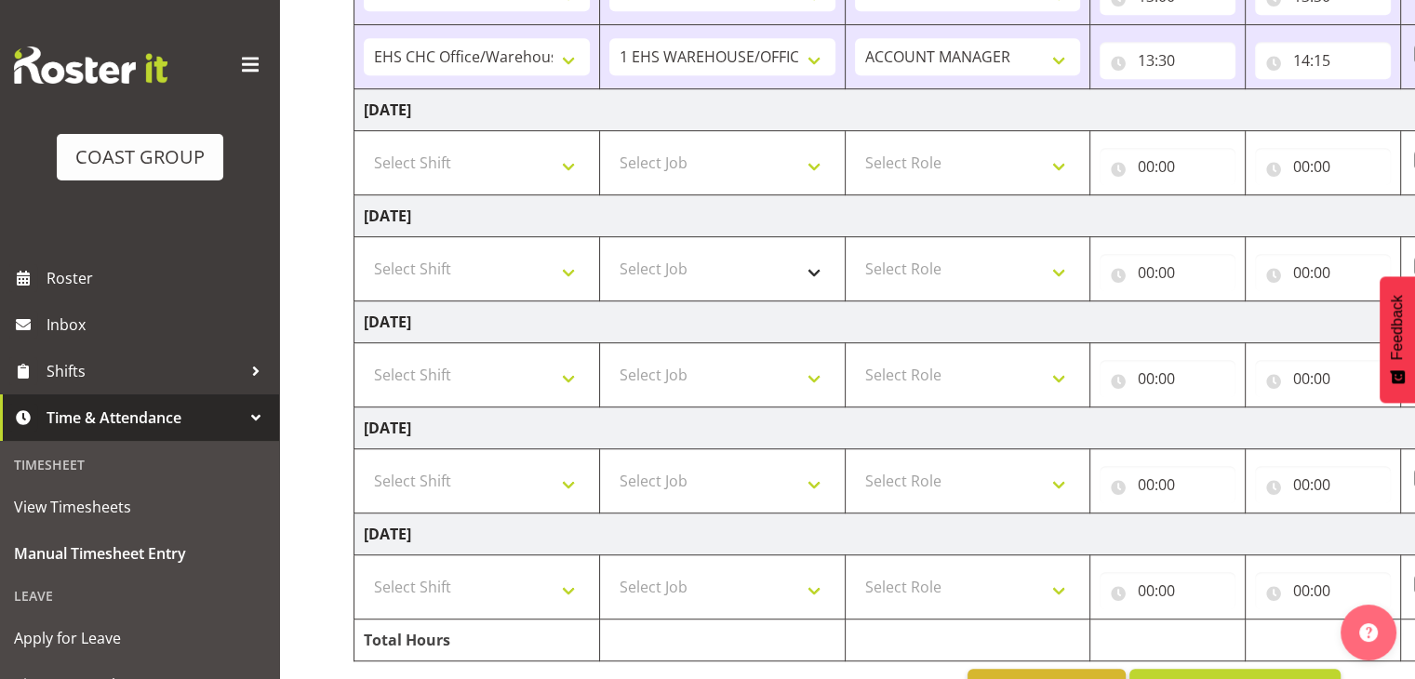
scroll to position [984, 0]
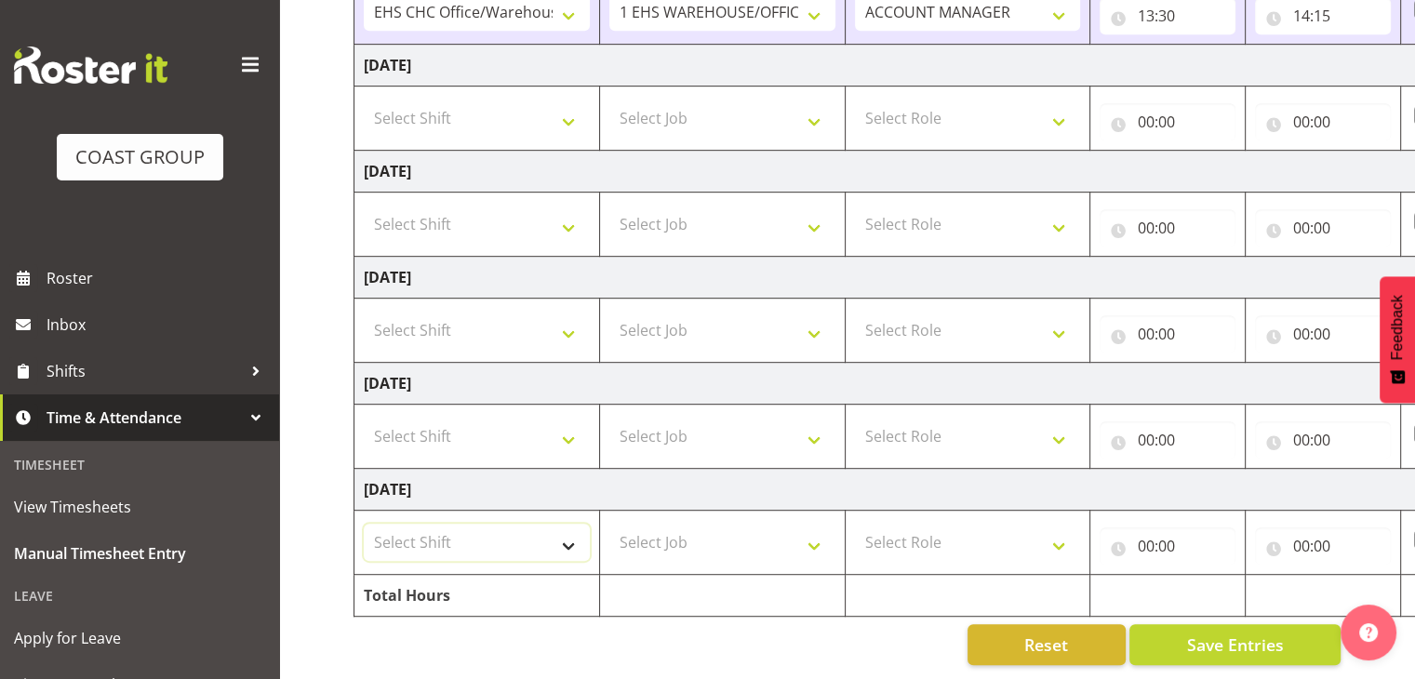
click at [562, 537] on select "Select Shift Break AHICE Break ATSNZ Break All Blacks casual Break Arts [PERSON…" at bounding box center [477, 542] width 226 height 37
select select "1404"
click at [364, 524] on select "Select Shift Break AHICE Break ATSNZ Break All Blacks casual Break Arts [PERSON…" at bounding box center [477, 542] width 226 height 37
click at [687, 527] on select "Select Job 1 Carlton Events 1 [PERSON_NAME][GEOGRAPHIC_DATA] 1 [PERSON_NAME][GE…" at bounding box center [722, 542] width 226 height 37
select select "69"
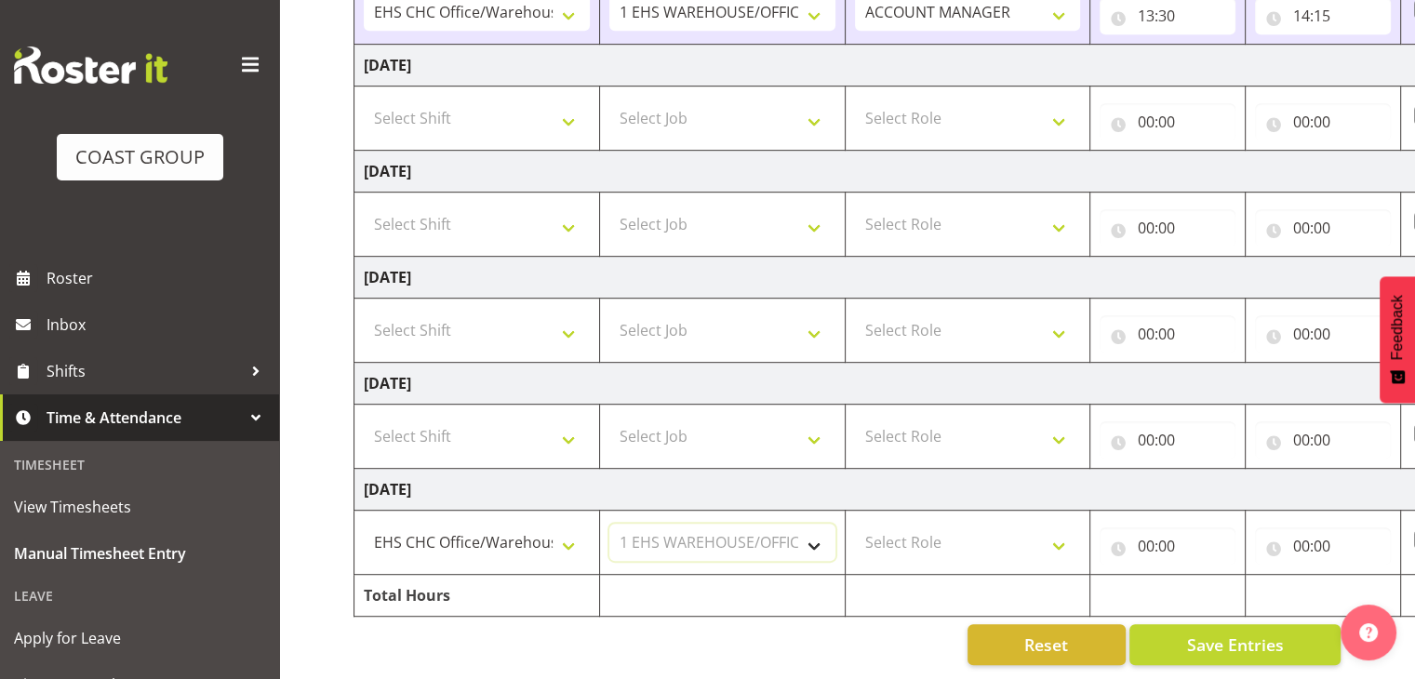
click at [609, 524] on select "Select Job 1 Carlton Events 1 [PERSON_NAME][GEOGRAPHIC_DATA] 1 [PERSON_NAME][GE…" at bounding box center [722, 542] width 226 height 37
drag, startPoint x: 984, startPoint y: 519, endPoint x: 988, endPoint y: 528, distance: 10.0
click at [985, 524] on select "Select Role ACCOUNT MANAGER" at bounding box center [968, 542] width 226 height 37
select select "197"
click at [855, 524] on select "Select Role ACCOUNT MANAGER" at bounding box center [968, 542] width 226 height 37
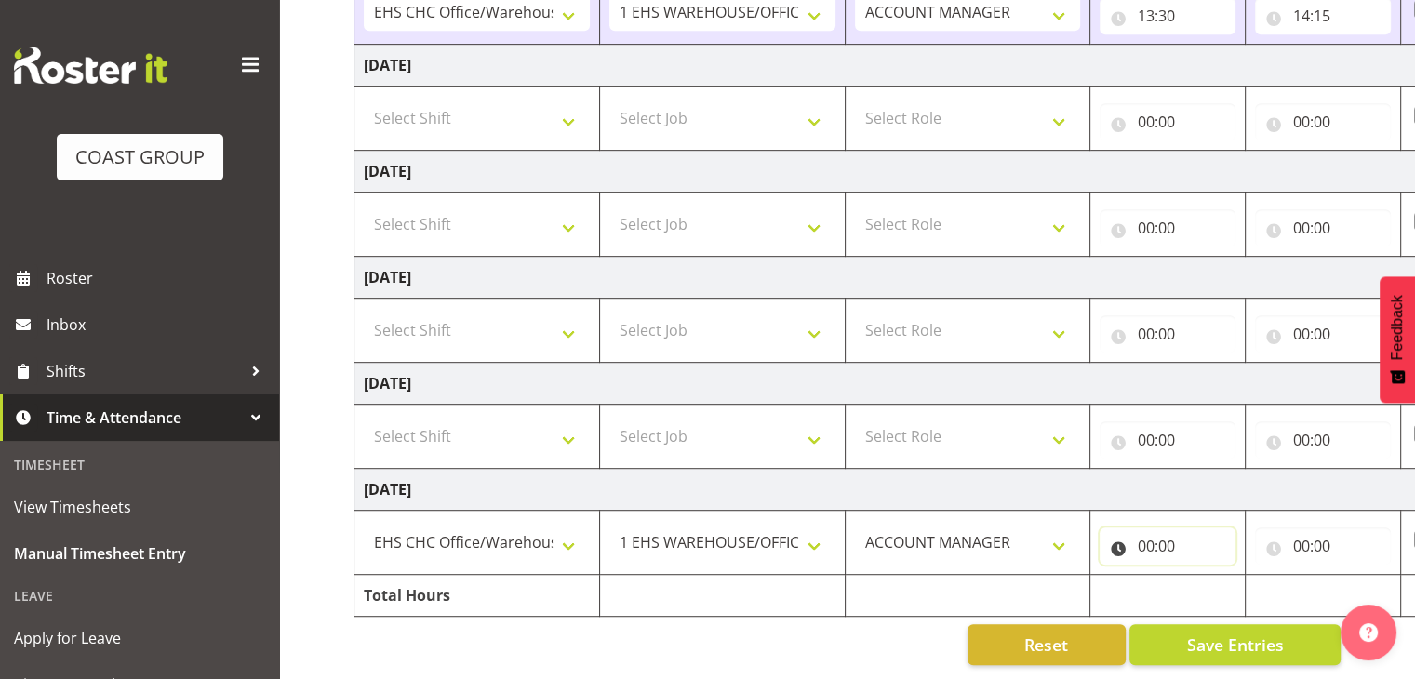
click at [1167, 527] on input "00:00" at bounding box center [1168, 545] width 136 height 37
drag, startPoint x: 1213, startPoint y: 578, endPoint x: 1217, endPoint y: 563, distance: 15.3
click at [1213, 578] on select "00 01 02 03 04 05 06 07 08 09 10 11 12 13 14 15 16 17 18 19 20 21 22 23" at bounding box center [1227, 594] width 42 height 37
select select "8"
click at [1206, 576] on select "00 01 02 03 04 05 06 07 08 09 10 11 12 13 14 15 16 17 18 19 20 21 22 23" at bounding box center [1227, 594] width 42 height 37
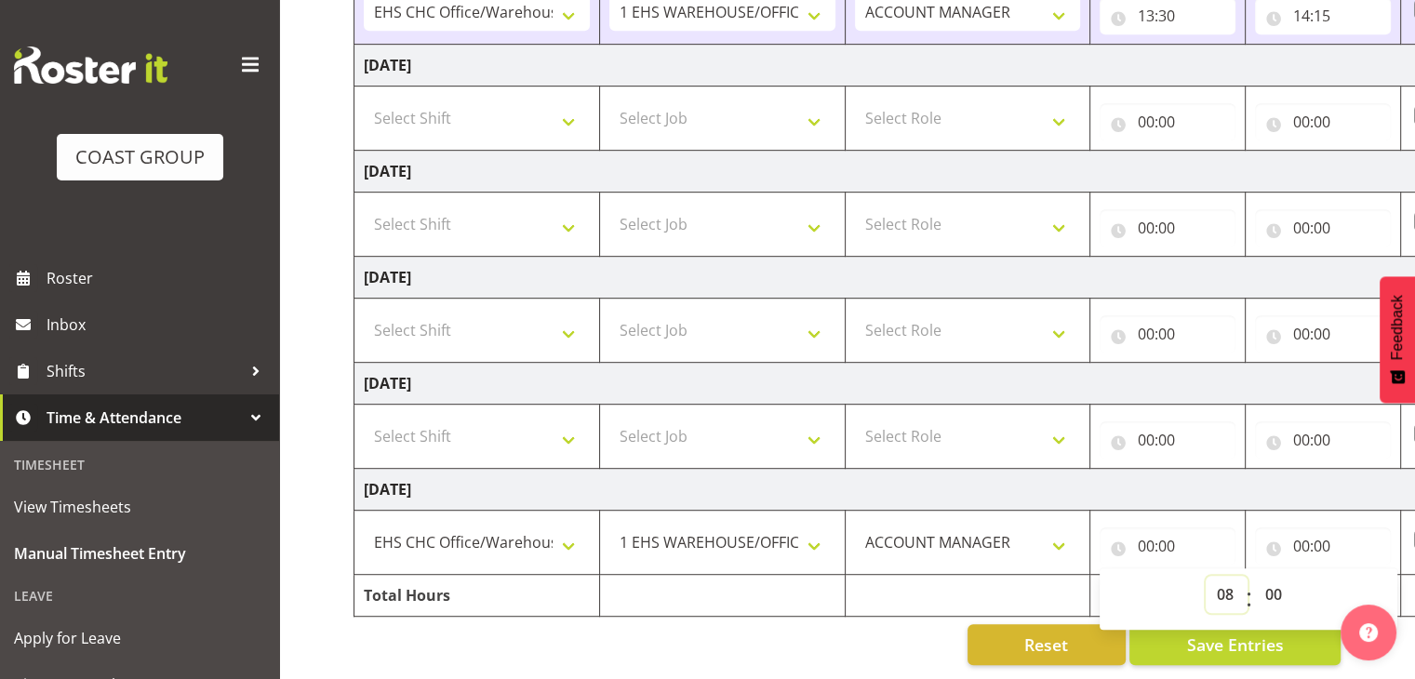
type input "08:00"
click at [1346, 536] on input "00:00" at bounding box center [1323, 545] width 136 height 37
click at [1384, 576] on select "00 01 02 03 04 05 06 07 08 09 10 11 12 13 14 15 16 17 18 19 20 21 22 23" at bounding box center [1382, 594] width 42 height 37
select select "12"
click at [1361, 576] on select "00 01 02 03 04 05 06 07 08 09 10 11 12 13 14 15 16 17 18 19 20 21 22 23" at bounding box center [1382, 594] width 42 height 37
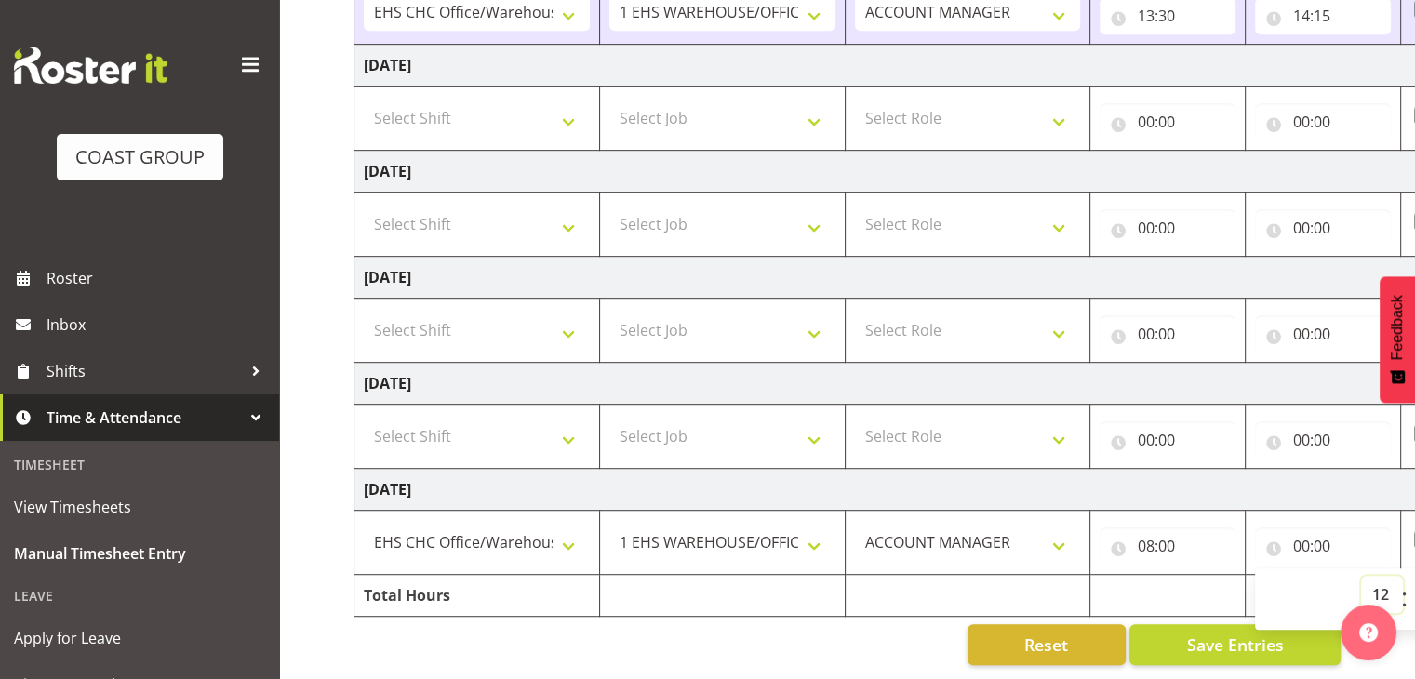
type input "12:00"
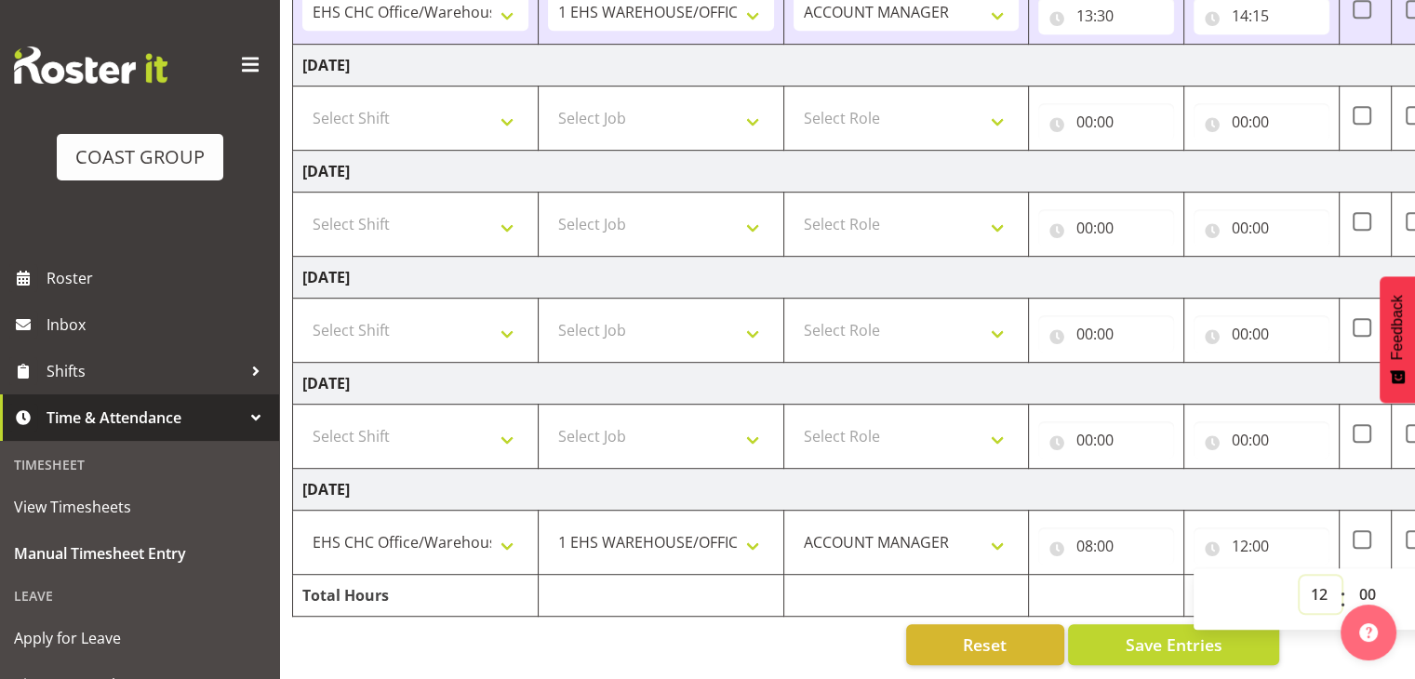
scroll to position [0, 241]
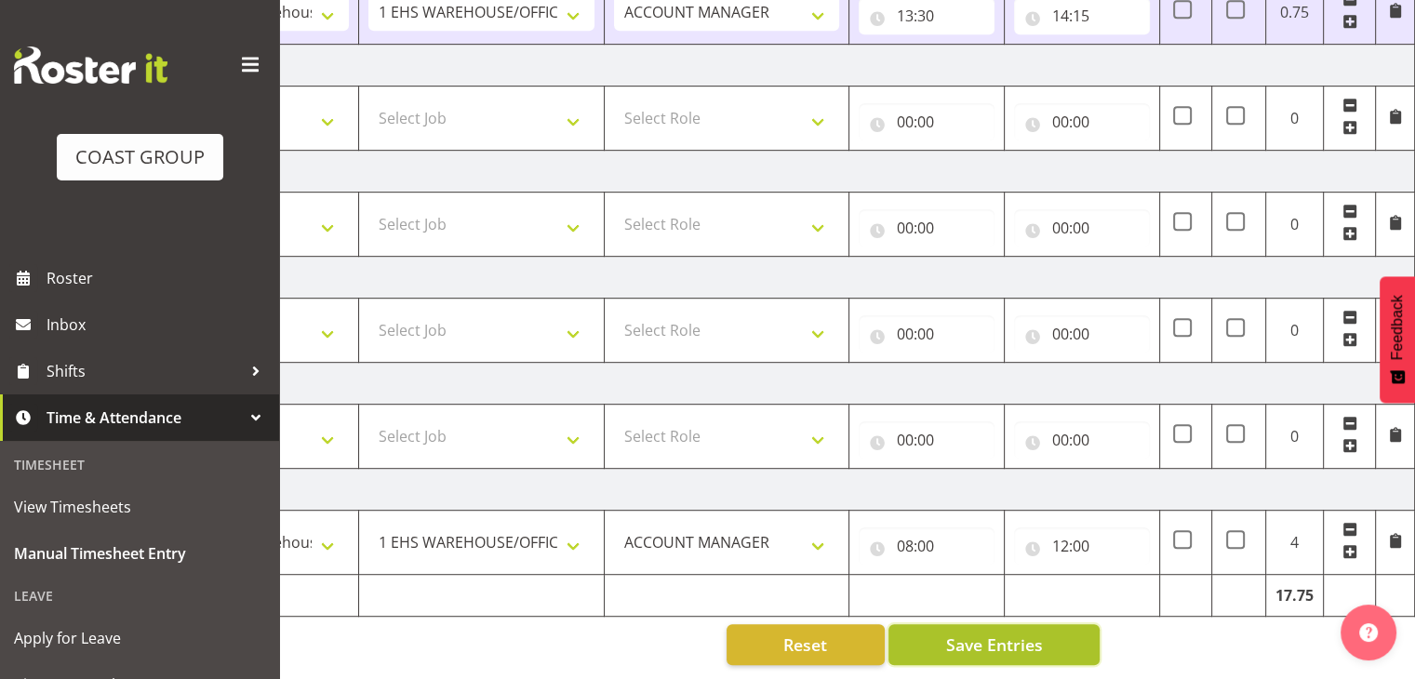
click at [1048, 624] on button "Save Entries" at bounding box center [993, 644] width 211 height 41
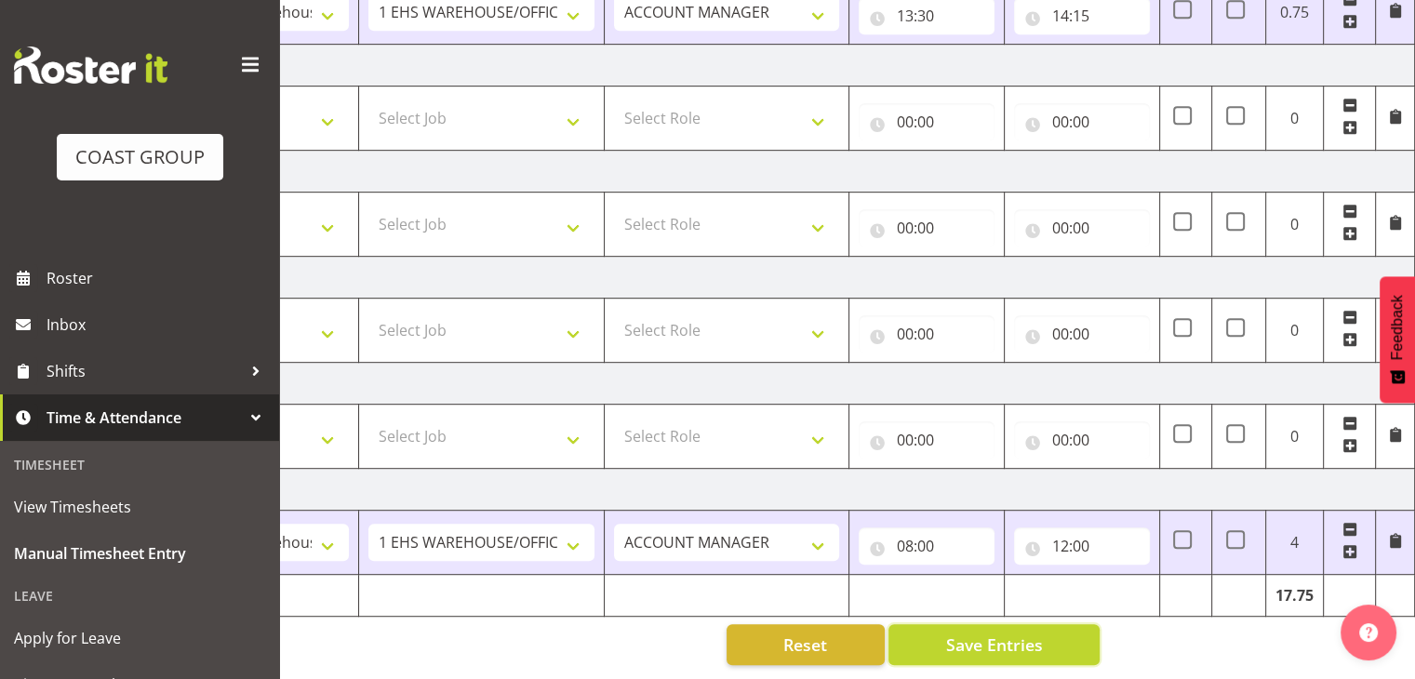
scroll to position [0, 0]
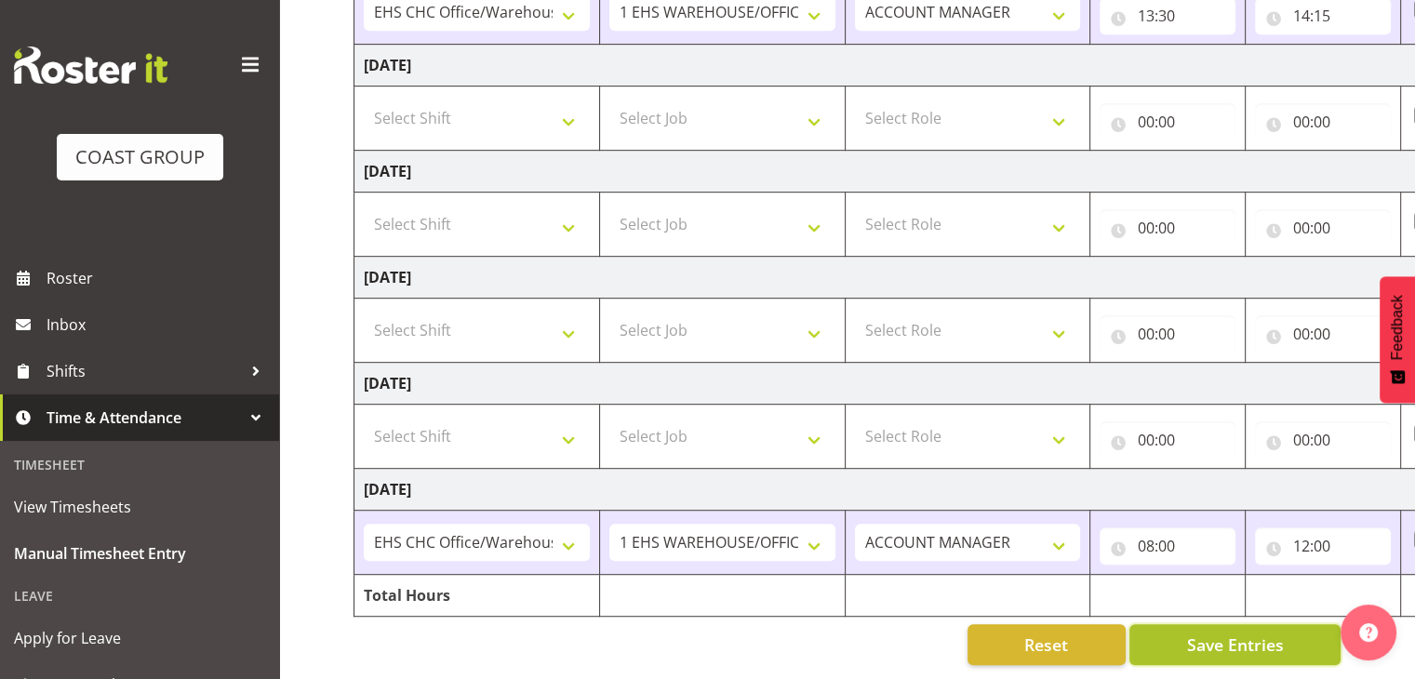
click at [1176, 624] on button "Save Entries" at bounding box center [1234, 644] width 211 height 41
